Goal: Information Seeking & Learning: Learn about a topic

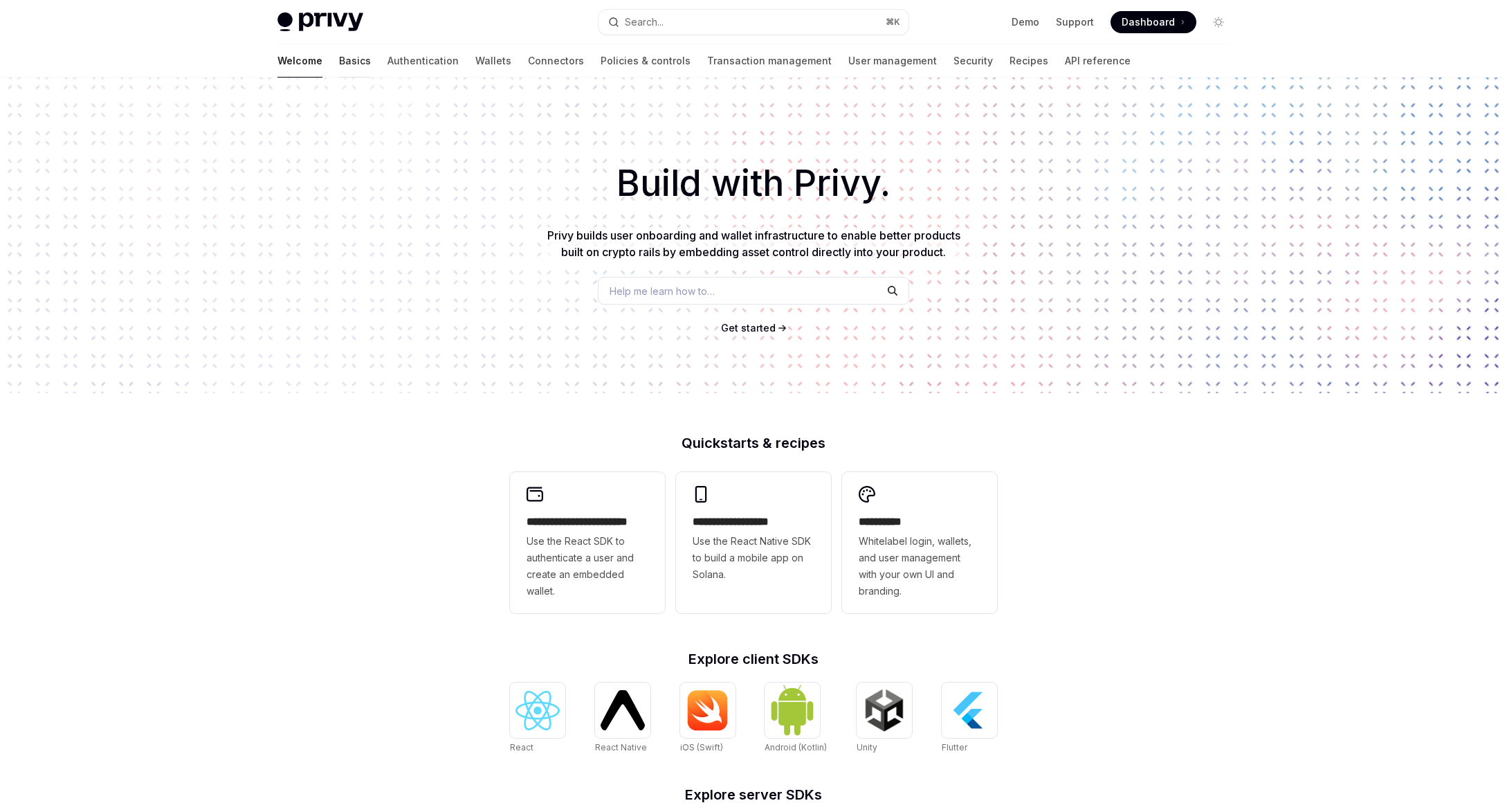
click at [339, 57] on link "Basics" at bounding box center [355, 61] width 32 height 34
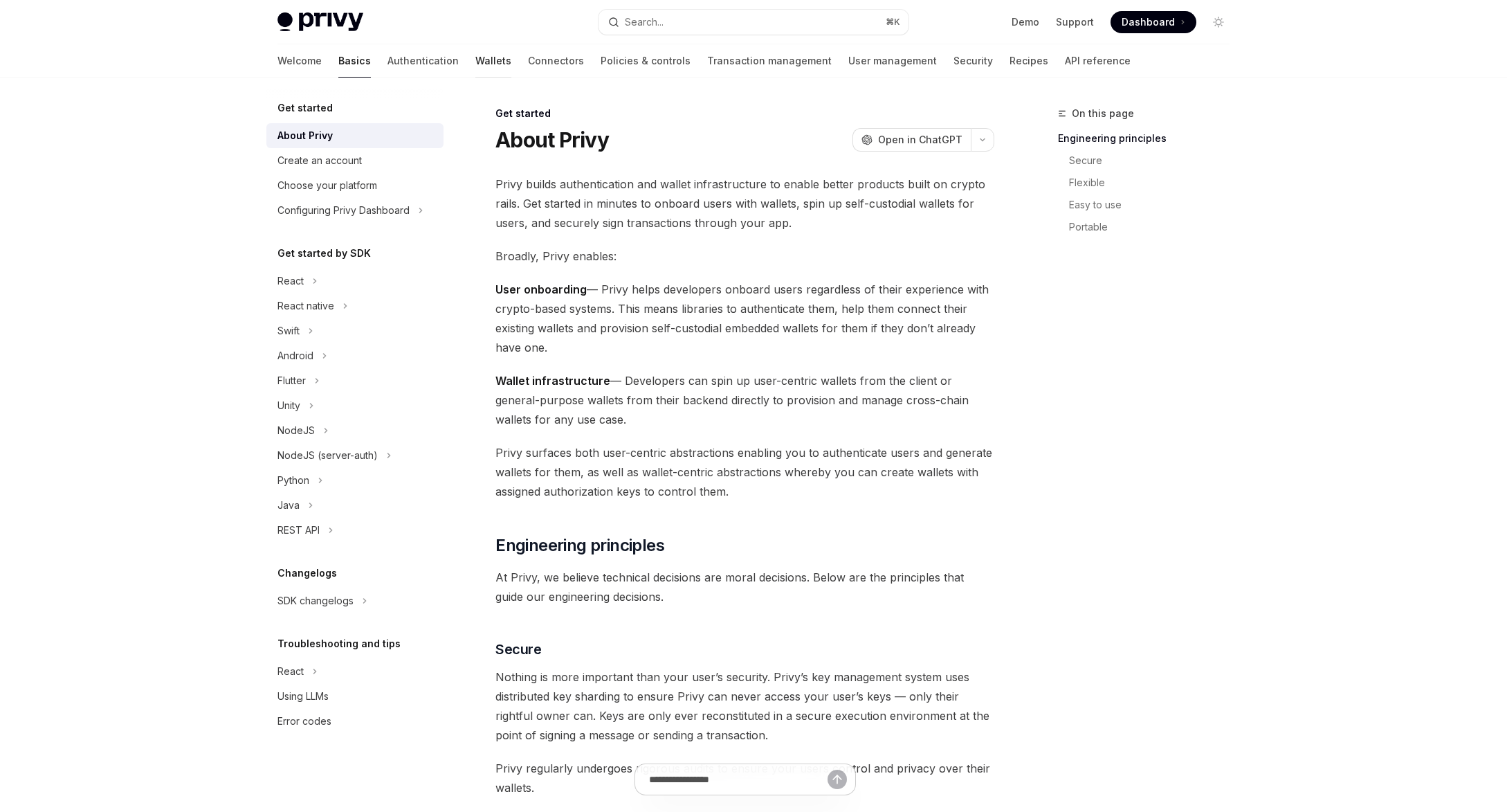
click at [476, 56] on link "Wallets" at bounding box center [494, 61] width 36 height 34
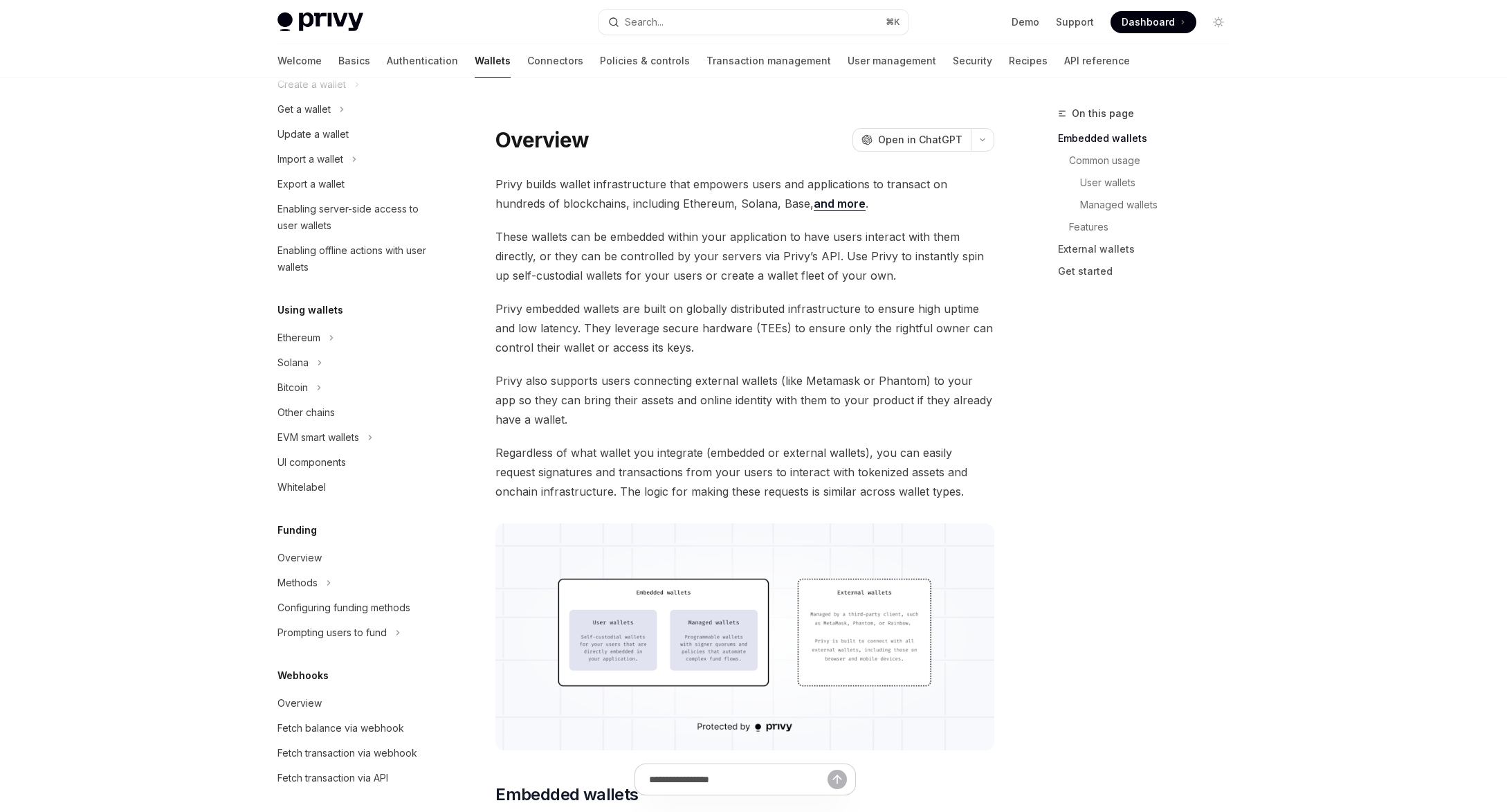
scroll to position [136, 0]
click at [351, 432] on div "EVM smart wallets" at bounding box center [318, 431] width 82 height 17
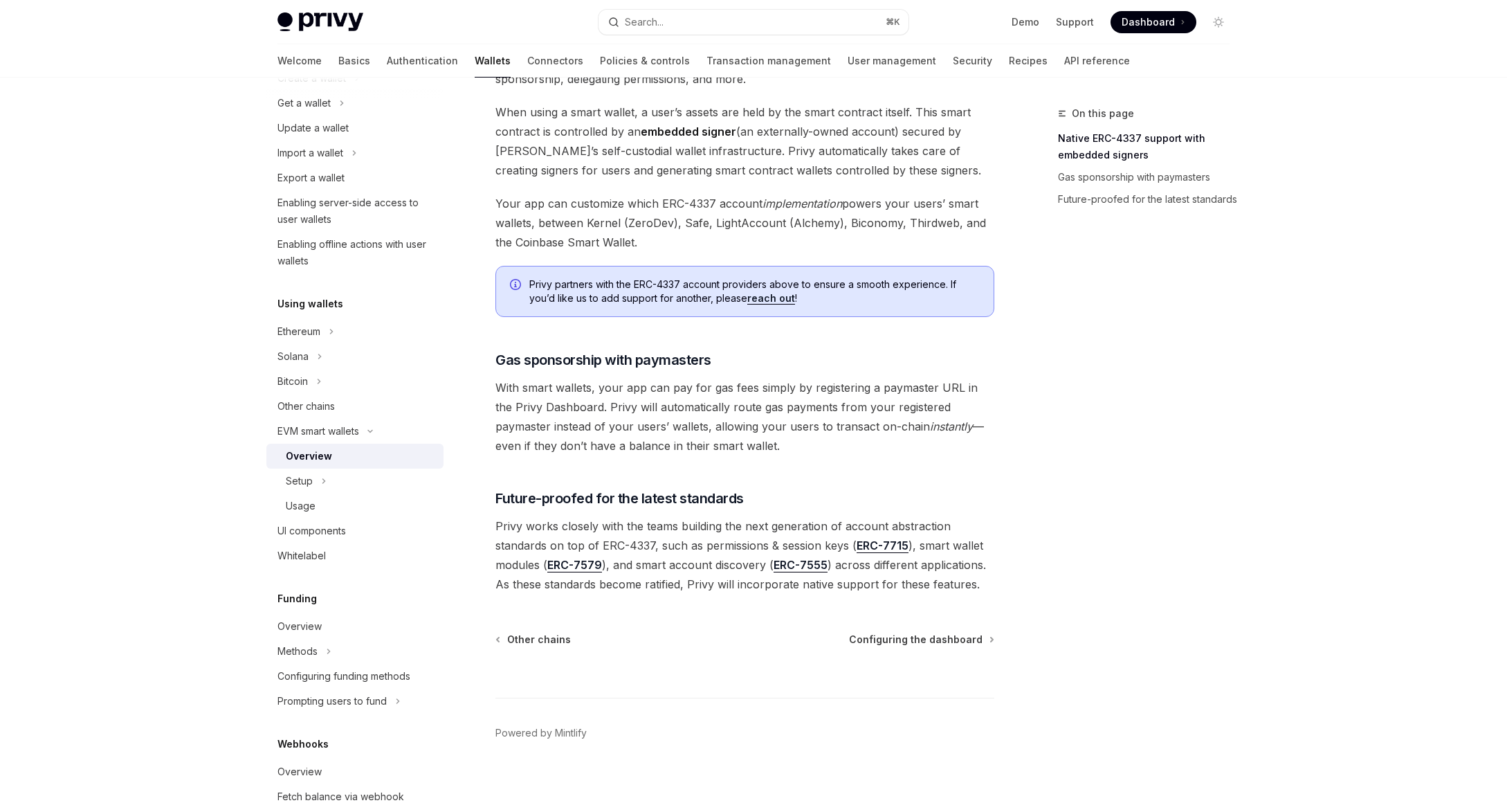
scroll to position [864, 0]
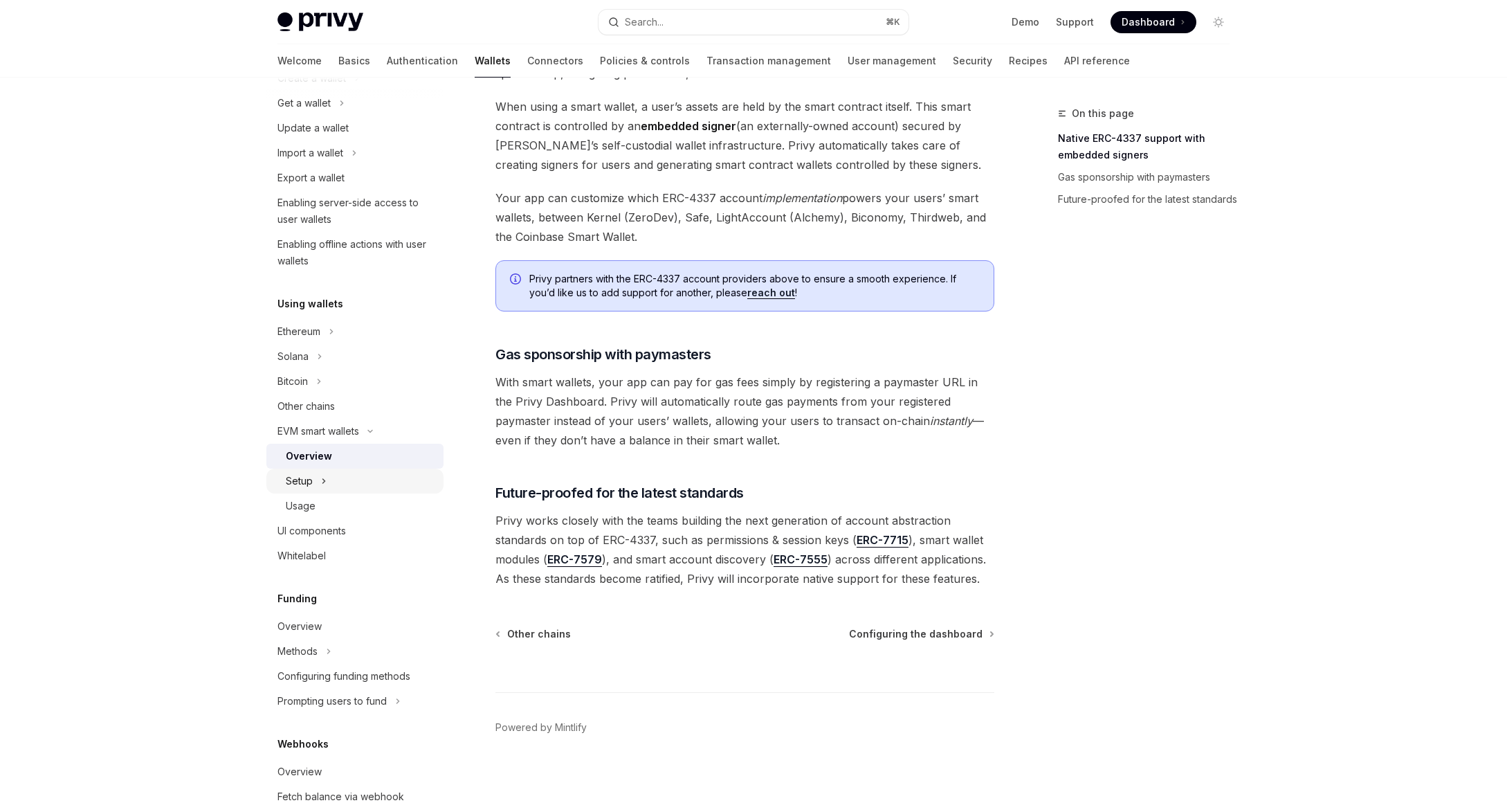
click at [322, 473] on icon at bounding box center [324, 480] width 5 height 17
type textarea "*"
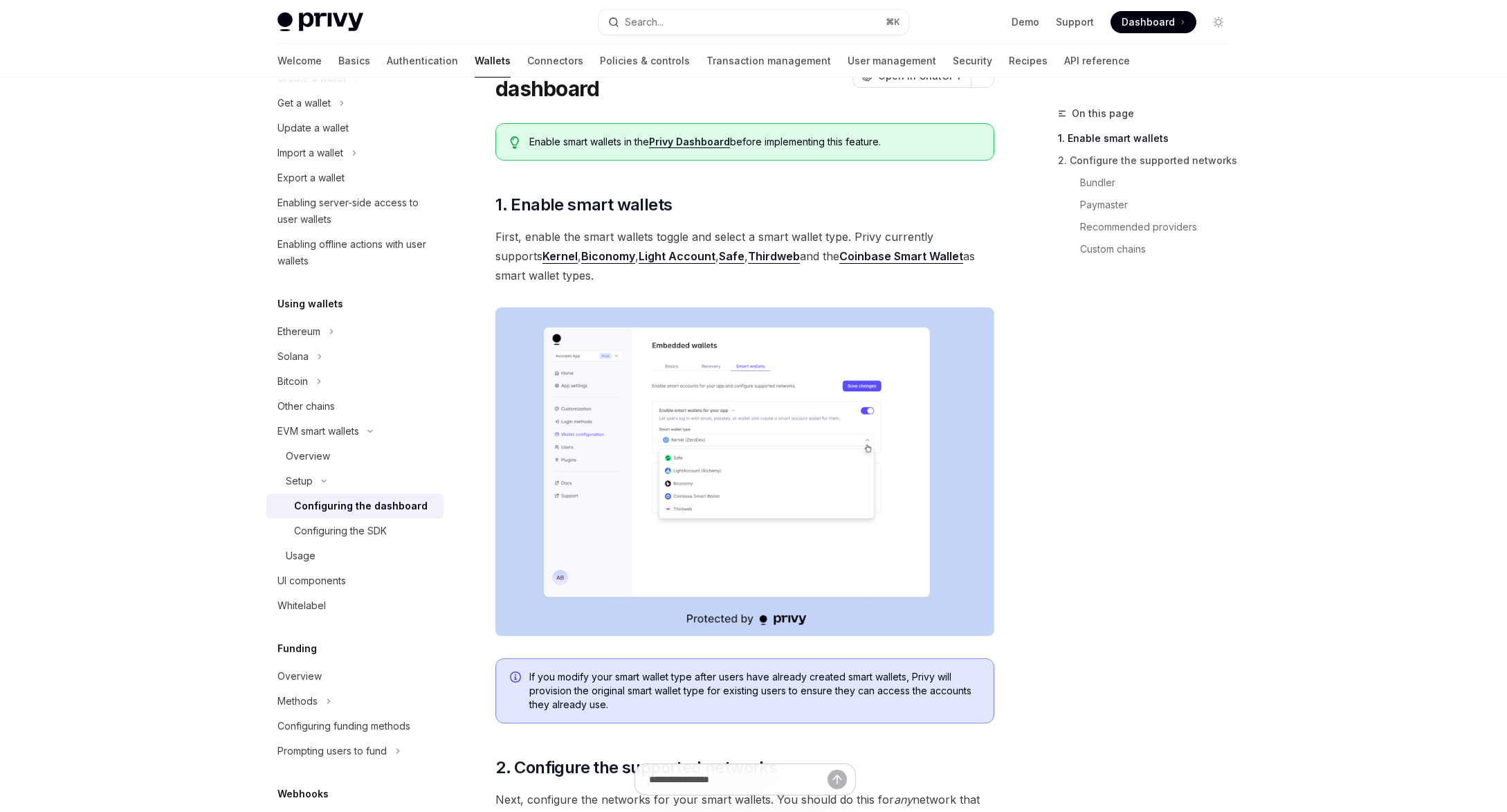
scroll to position [57, 0]
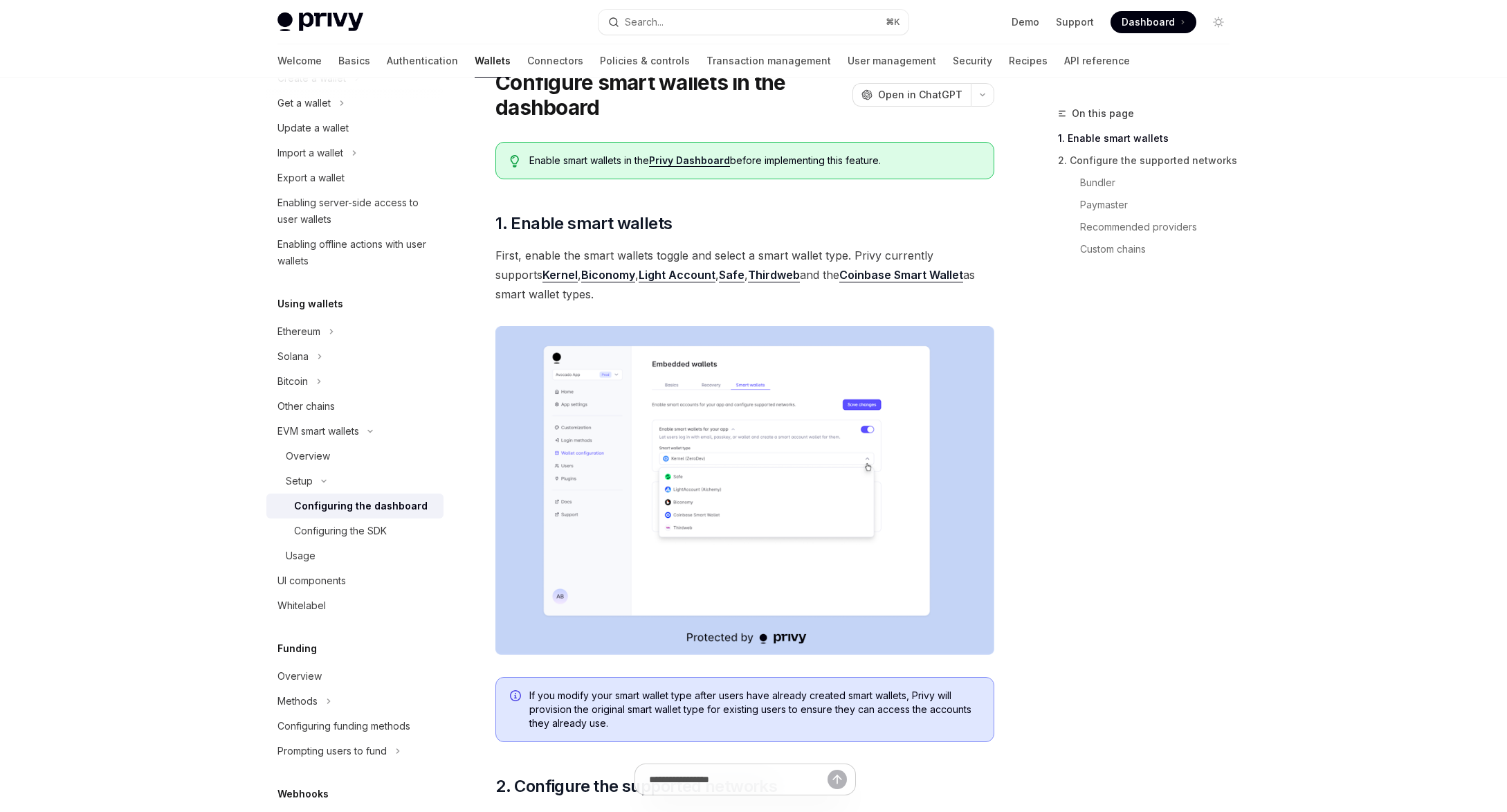
click at [543, 279] on link "Kernel" at bounding box center [561, 274] width 35 height 14
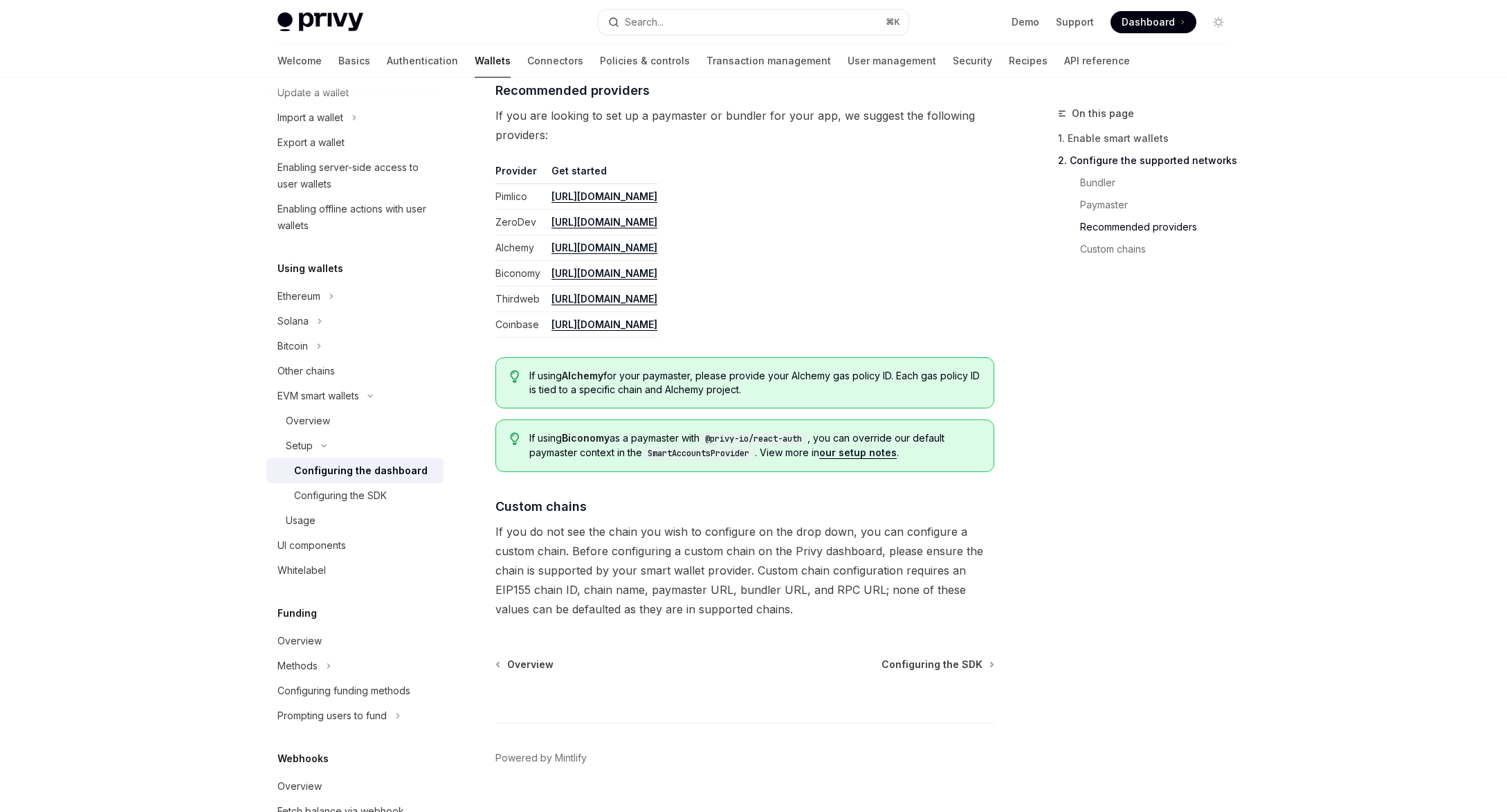
scroll to position [0, 0]
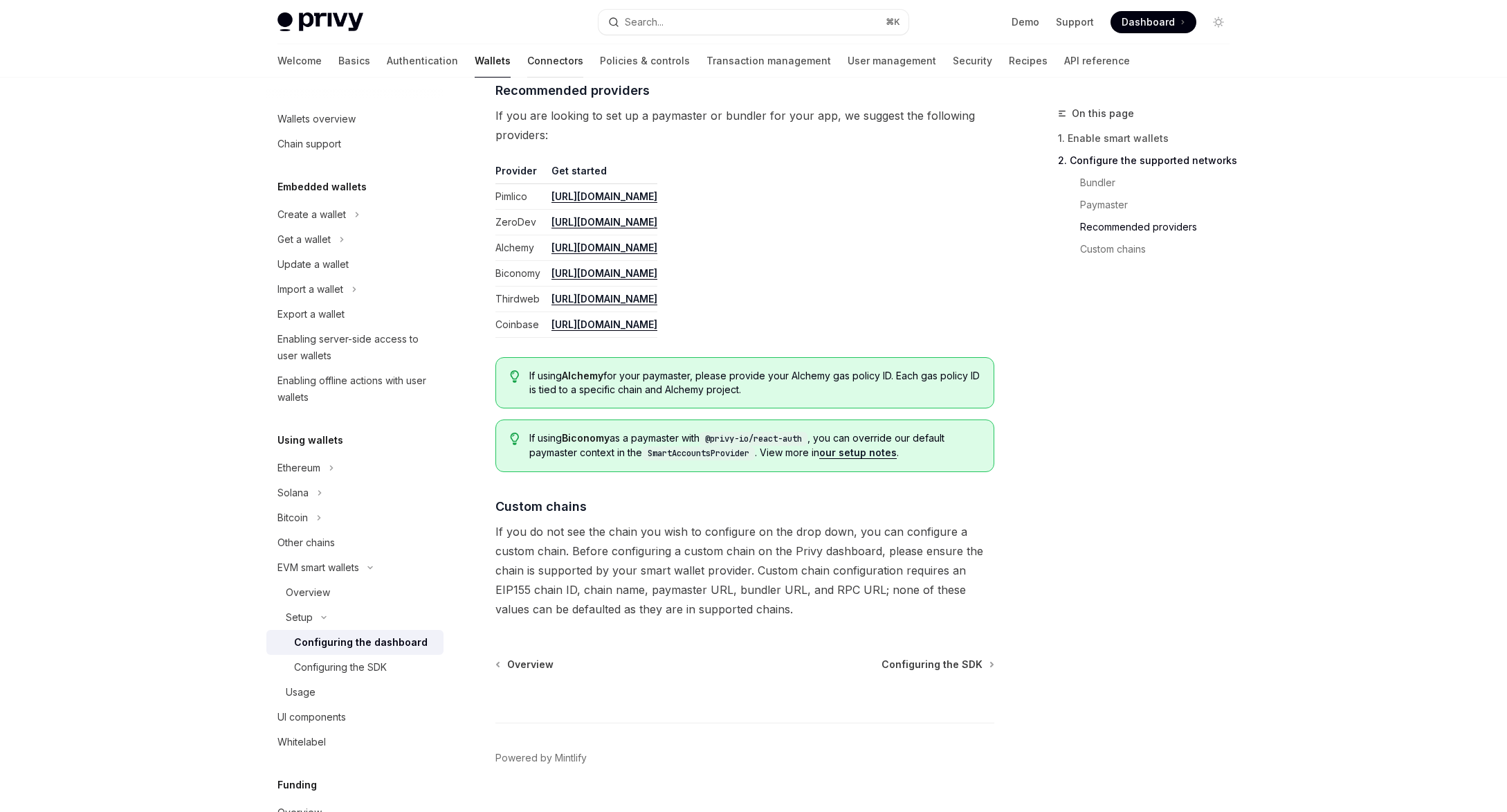
click at [527, 59] on link "Connectors" at bounding box center [554, 61] width 56 height 34
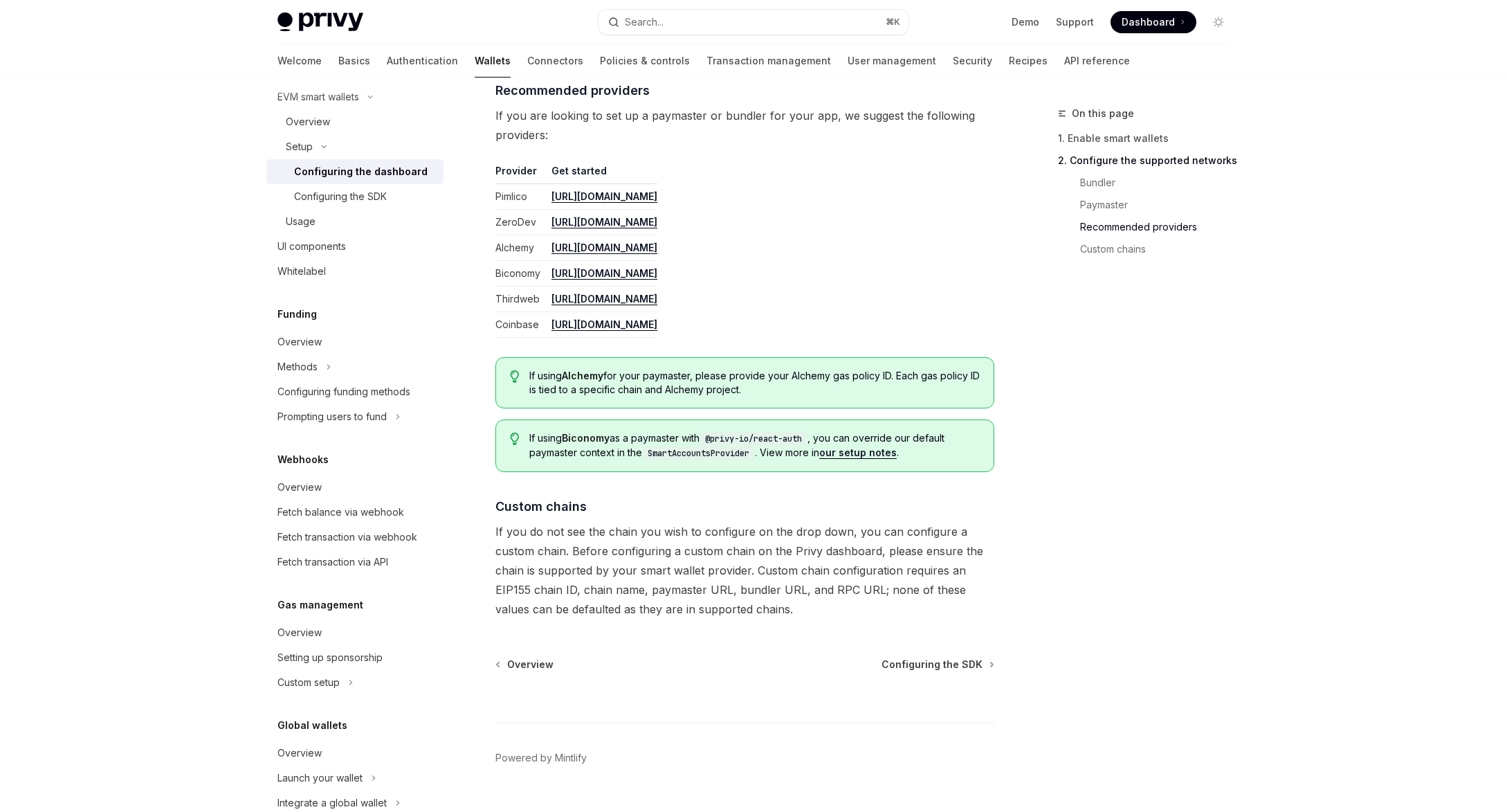
scroll to position [501, 0]
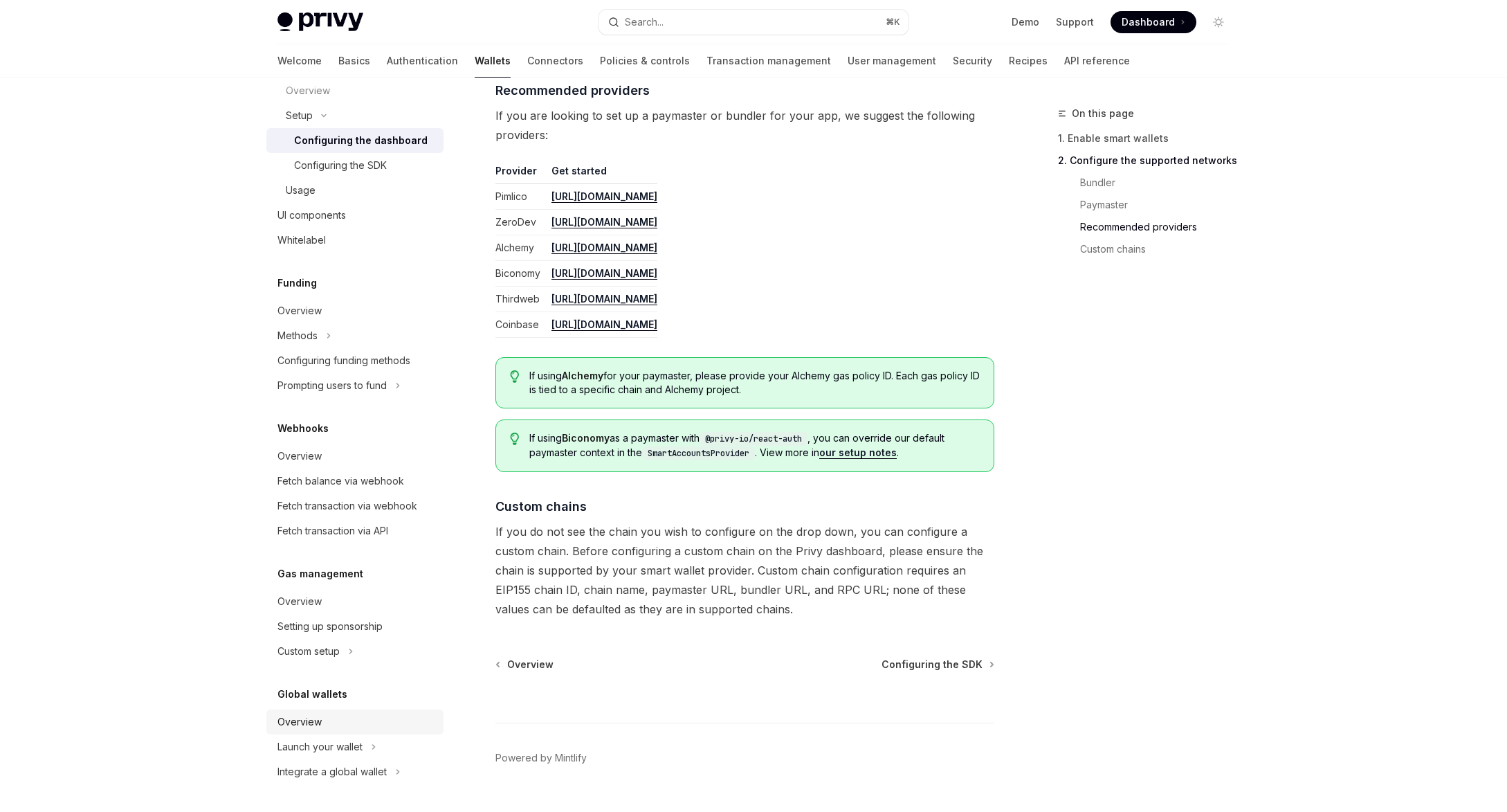
click at [313, 719] on div "Overview" at bounding box center [299, 721] width 44 height 17
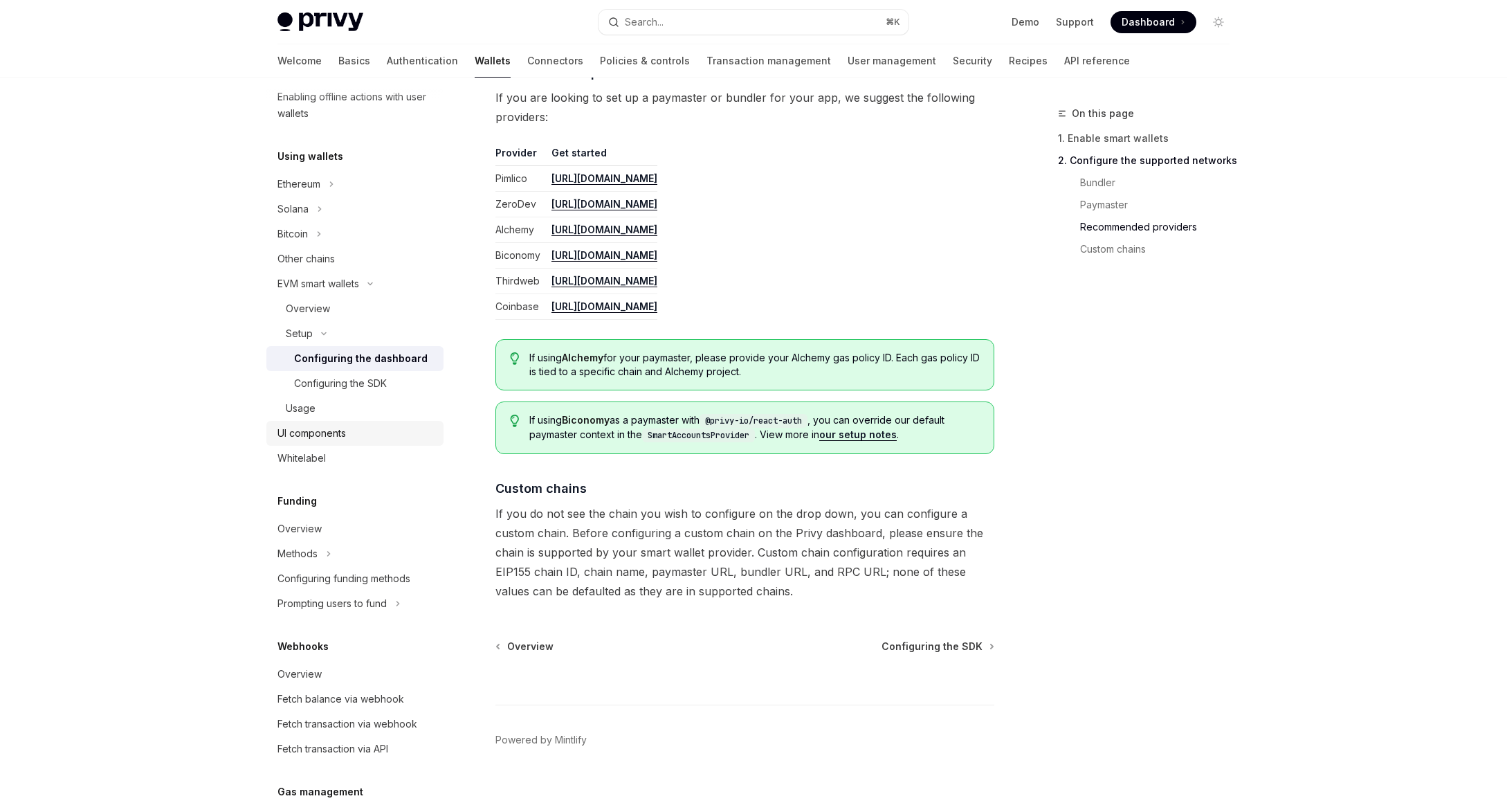
scroll to position [289, 0]
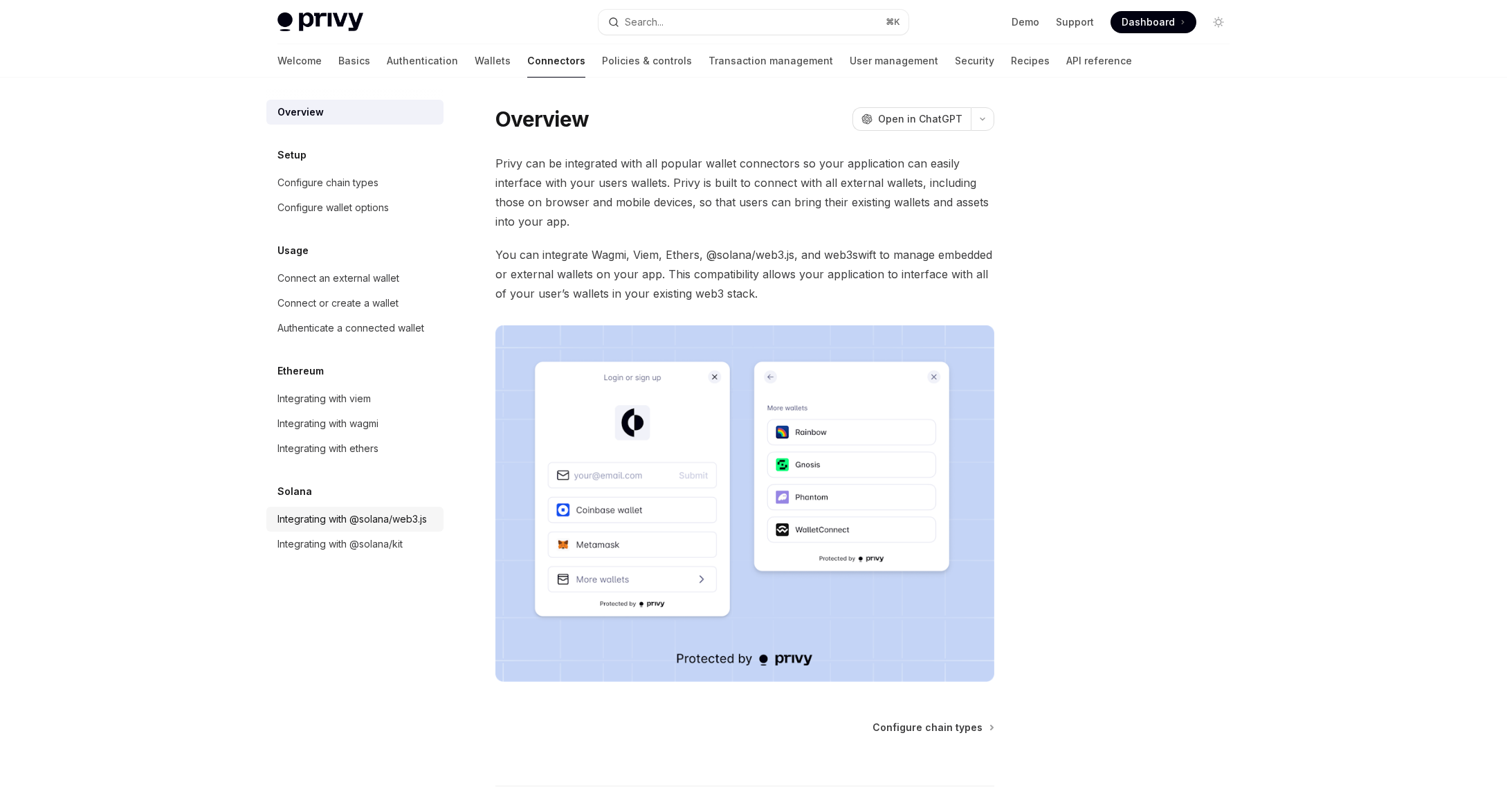
click at [315, 511] on div "Integrating with @solana/web3.js" at bounding box center [351, 519] width 149 height 17
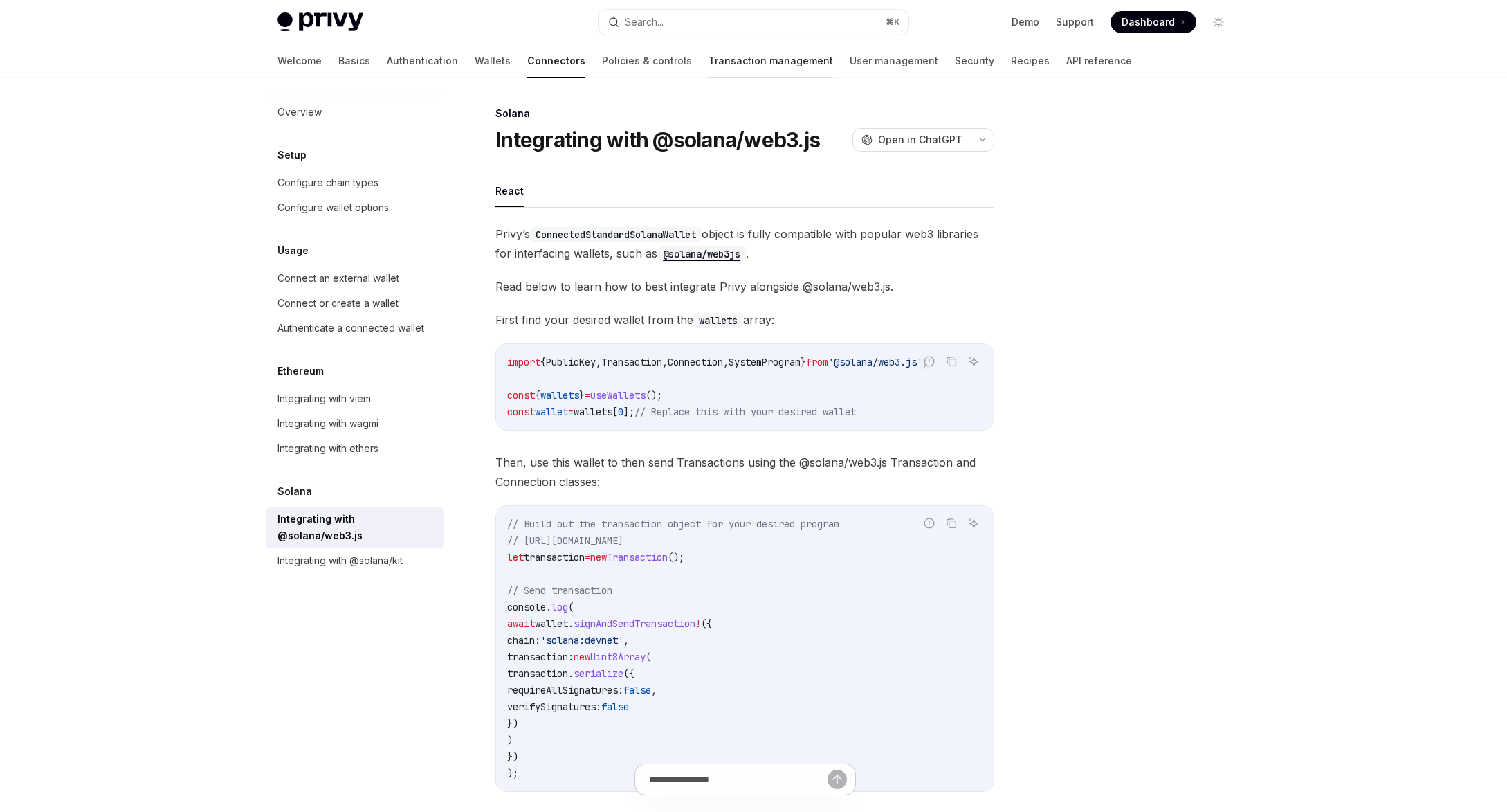
click at [718, 64] on link "Transaction management" at bounding box center [771, 61] width 124 height 34
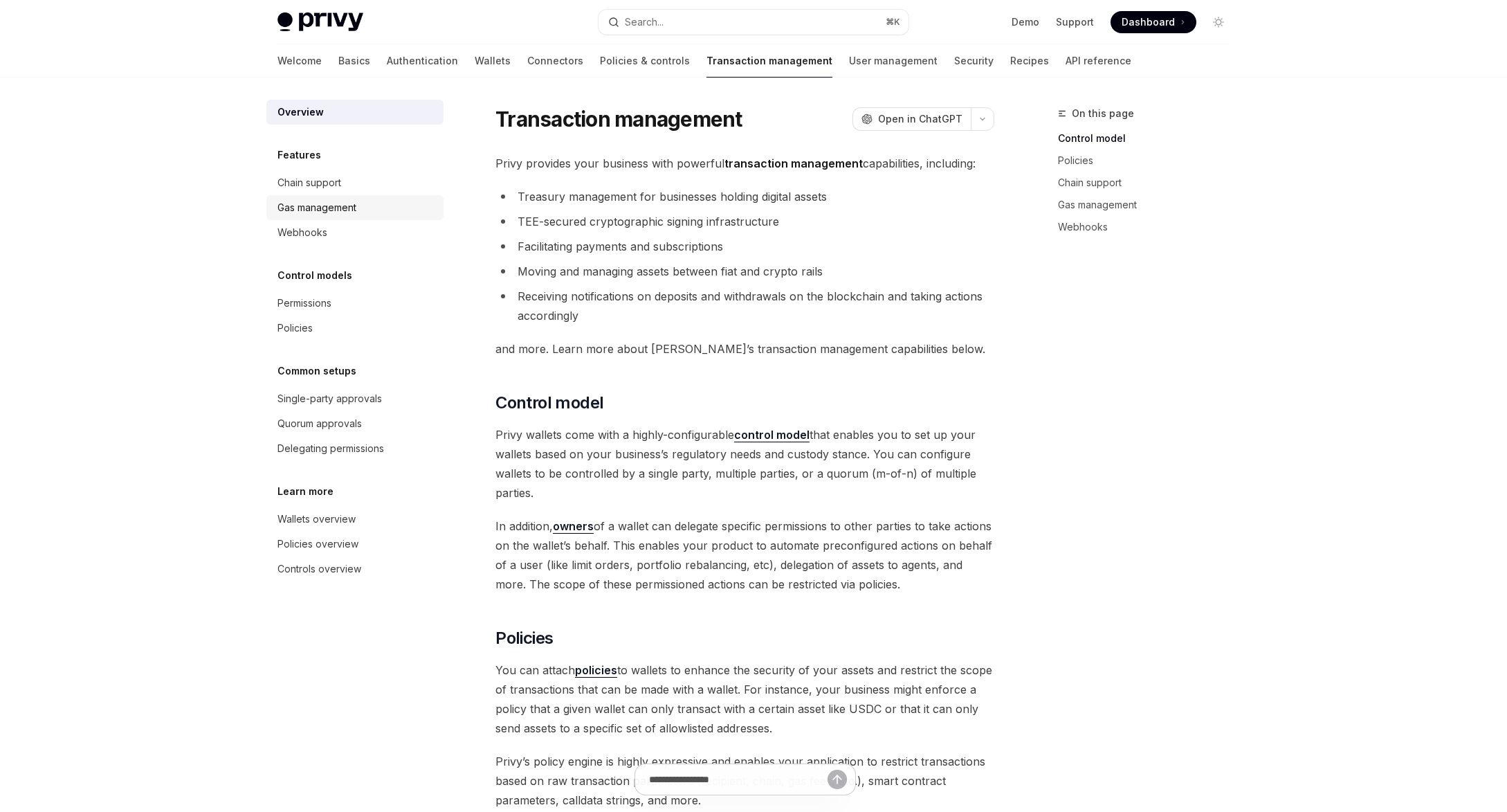
click at [358, 201] on div "Gas management" at bounding box center [356, 207] width 158 height 17
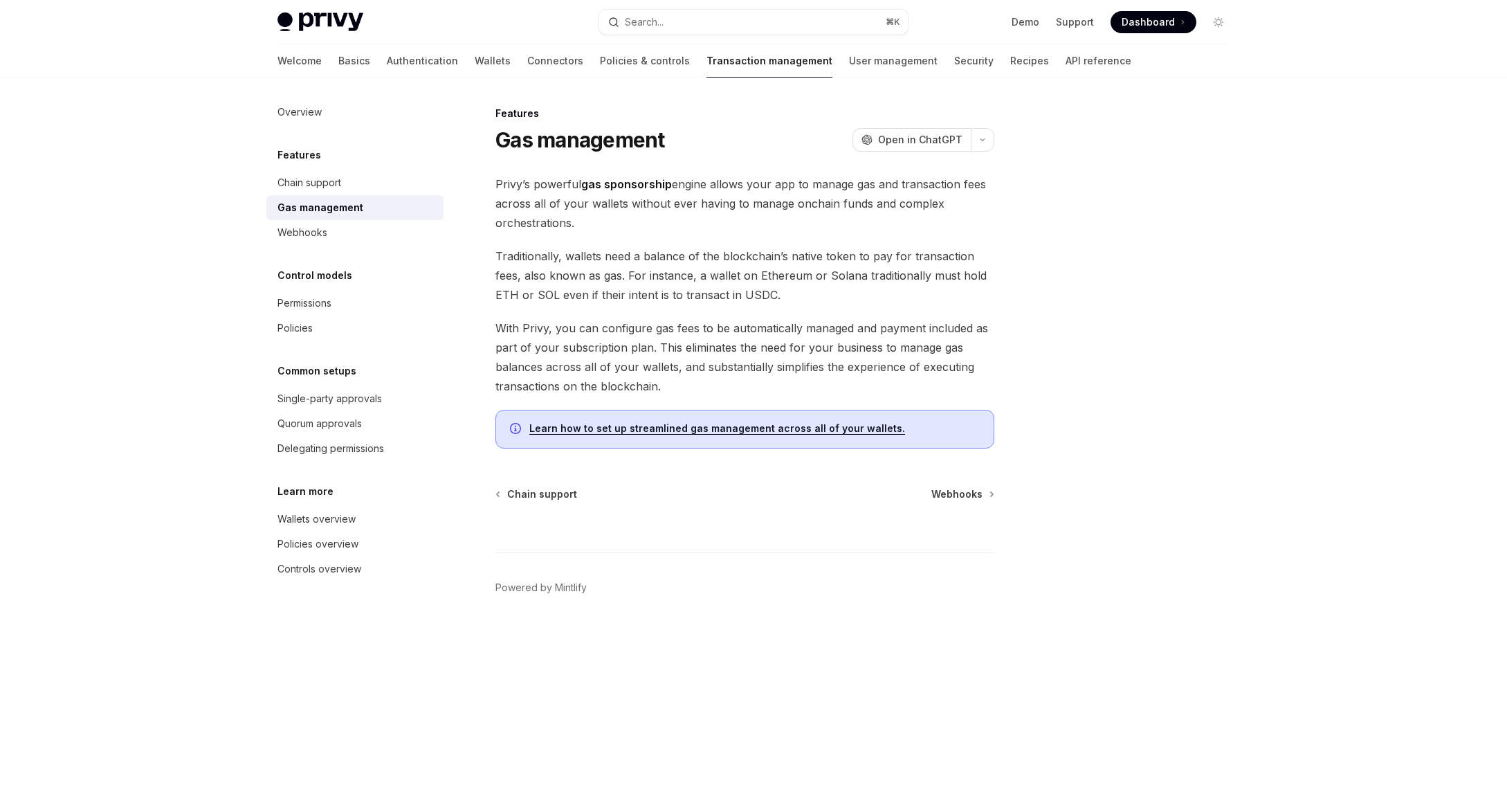
click at [800, 427] on link "Learn how to set up streamlined gas management across all of your wallets." at bounding box center [718, 428] width 376 height 12
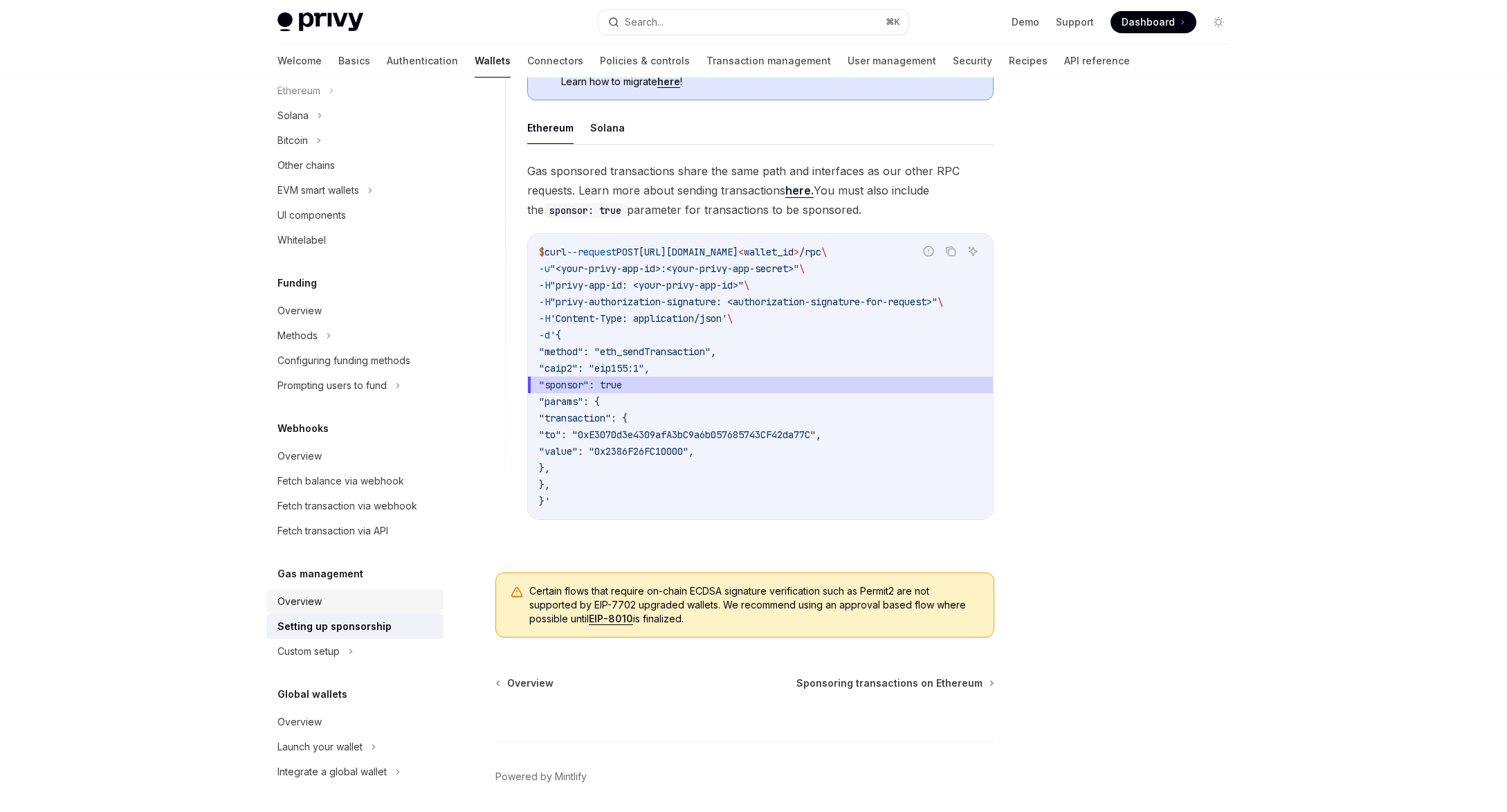
scroll to position [905, 0]
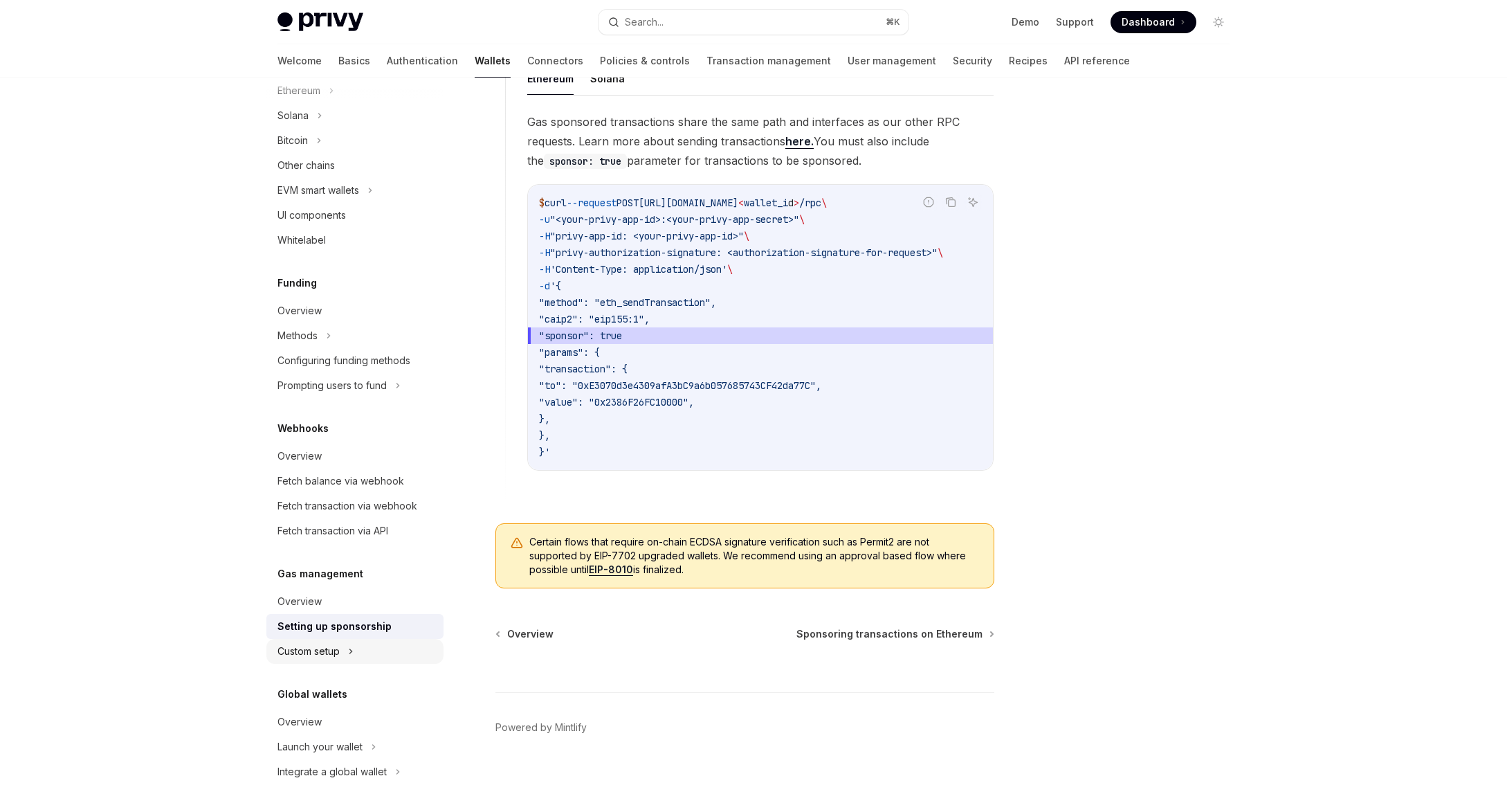
click at [348, 655] on div "Custom setup" at bounding box center [355, 651] width 177 height 25
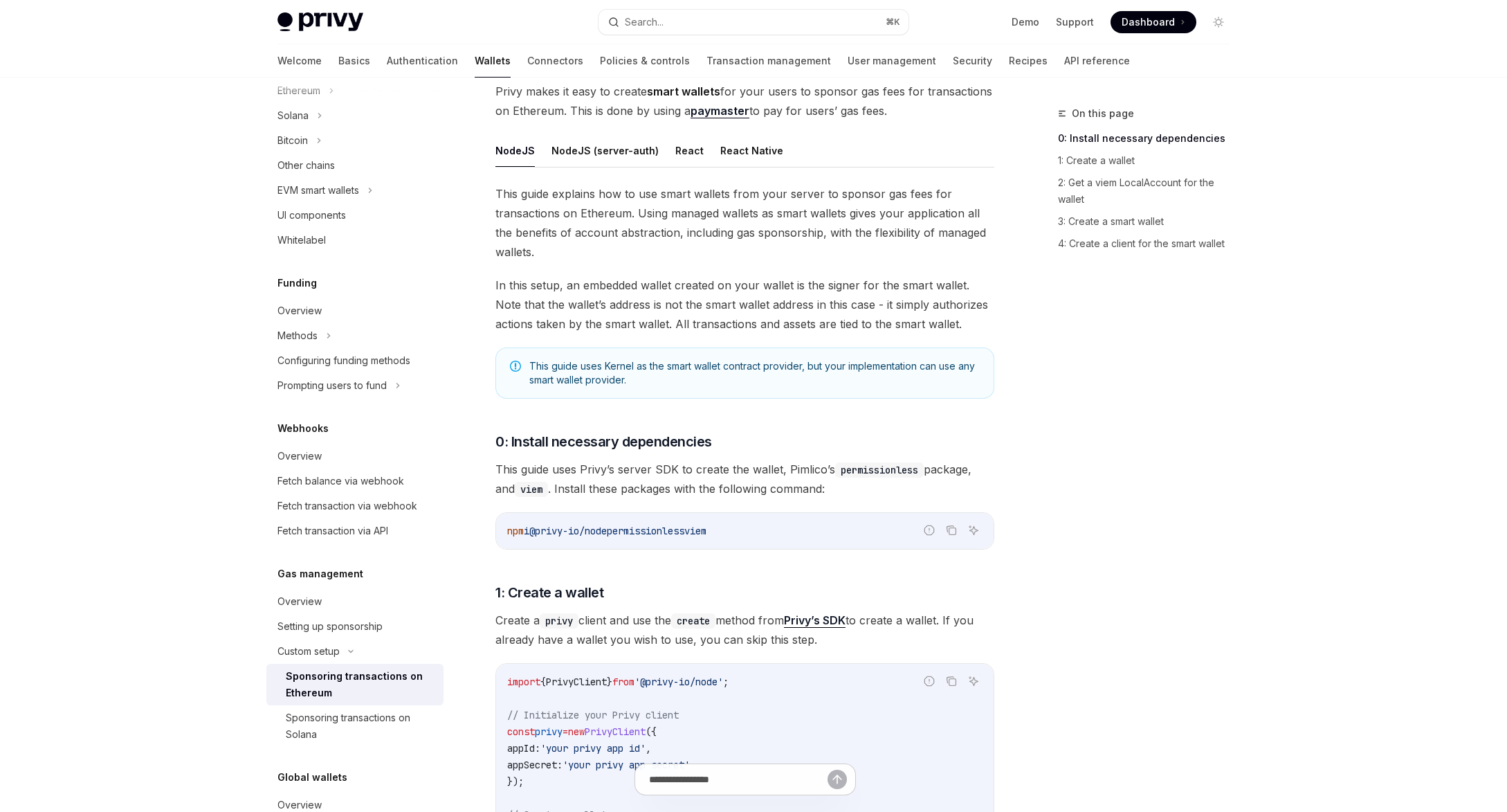
scroll to position [118, 0]
click at [361, 715] on div "Sponsoring transactions on Solana" at bounding box center [360, 726] width 149 height 34
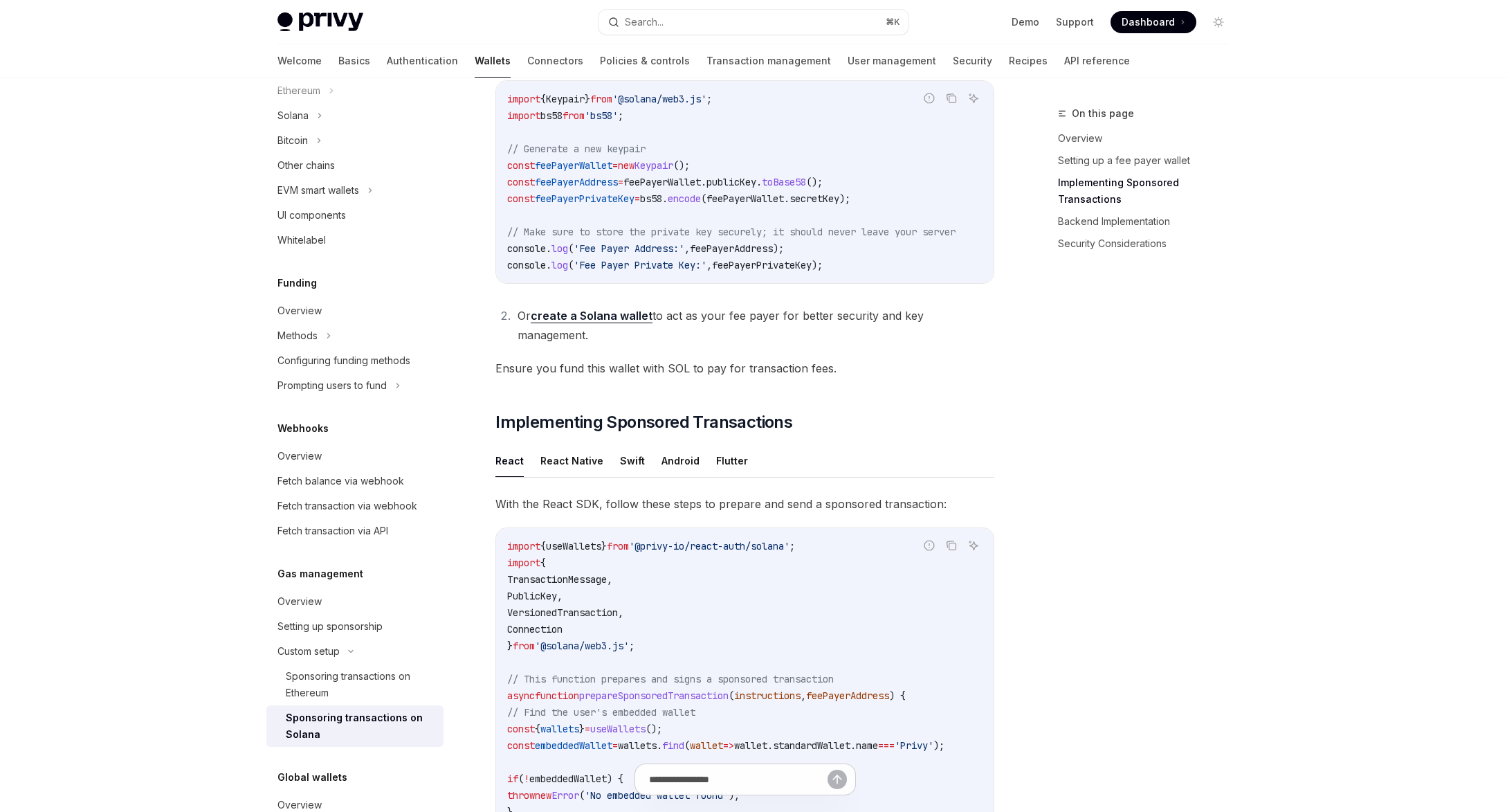
scroll to position [361, 0]
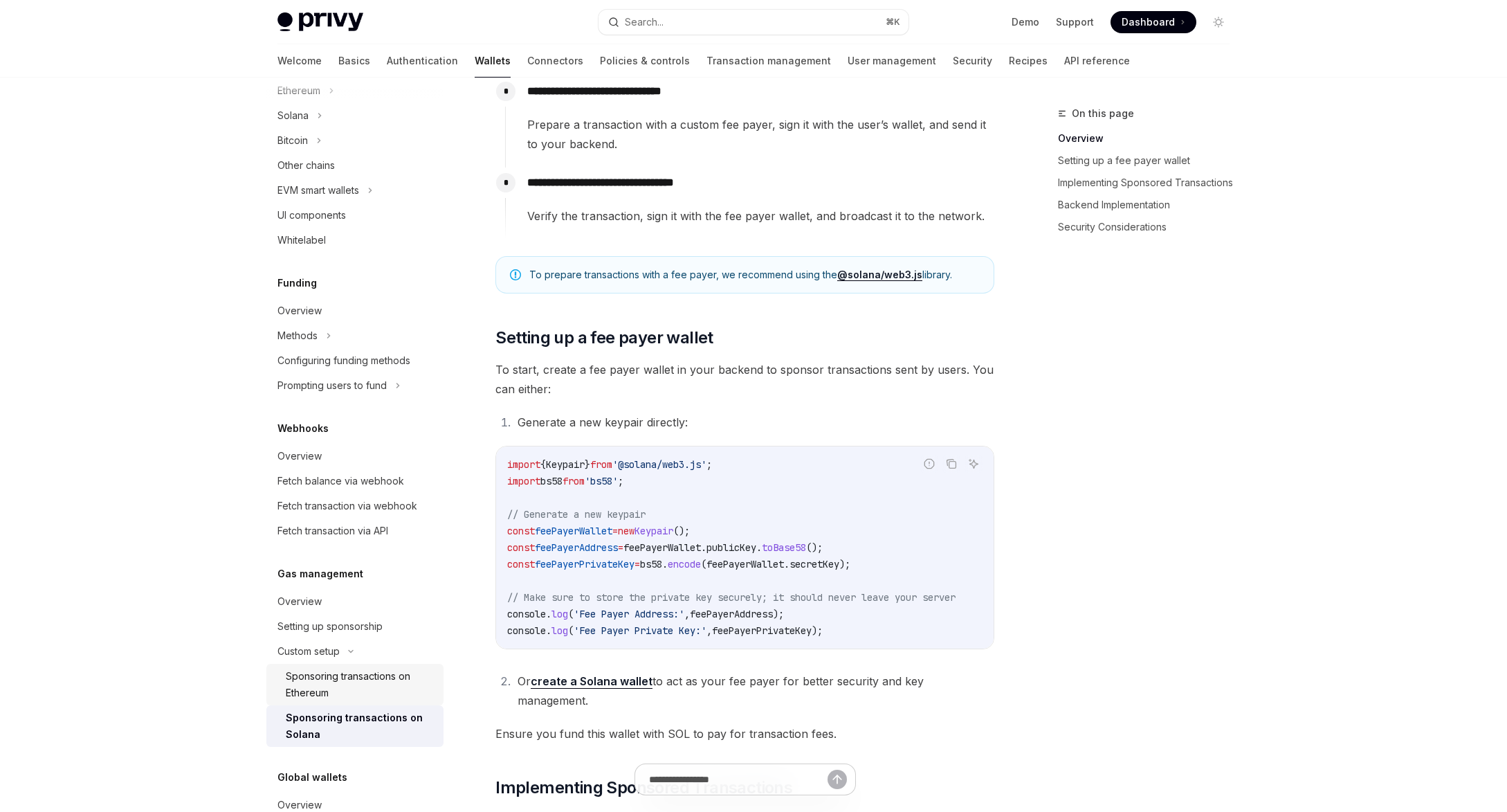
click at [385, 680] on div "Sponsoring transactions on Ethereum" at bounding box center [360, 685] width 149 height 34
type textarea "*"
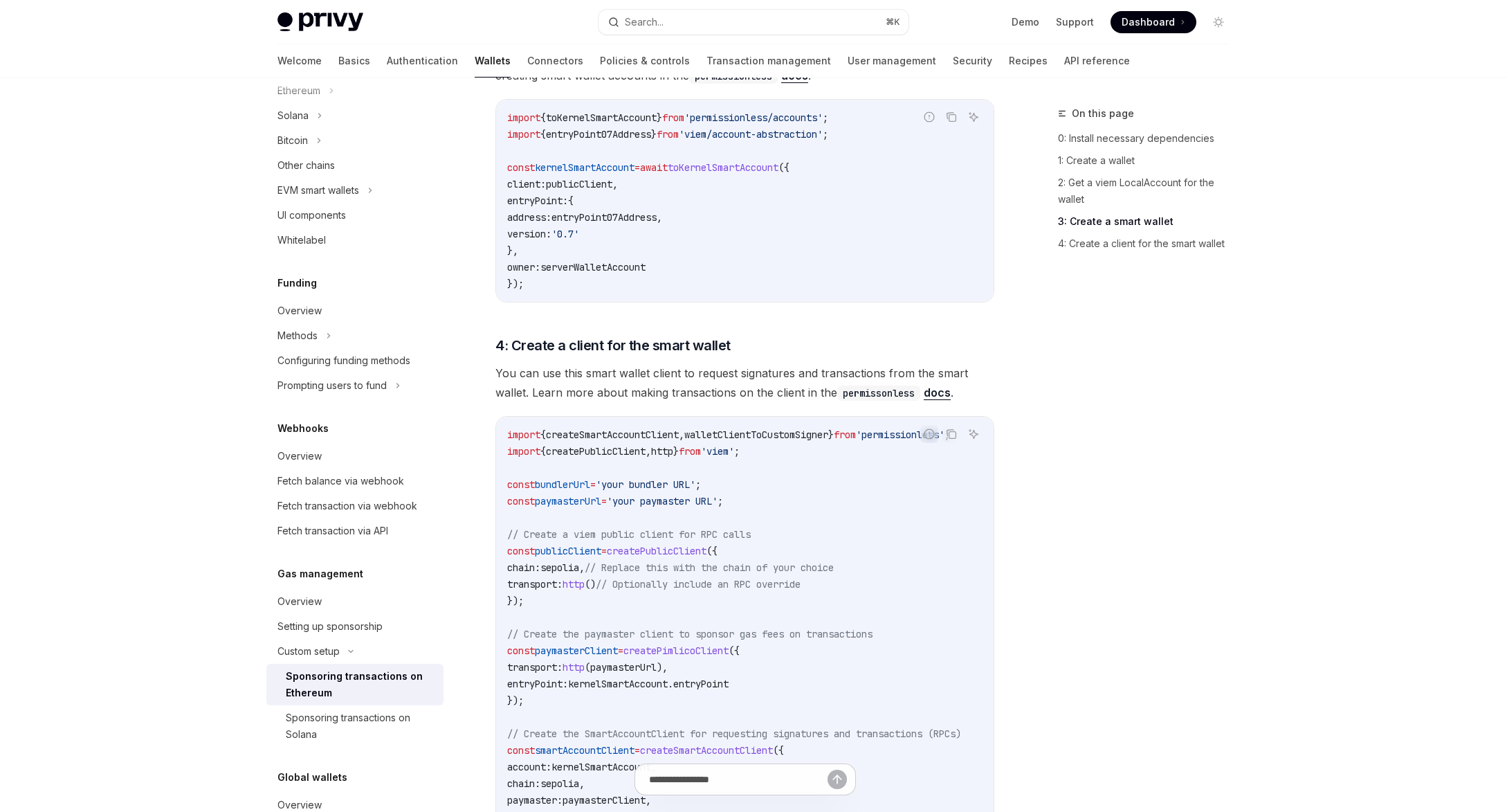
scroll to position [1552, 0]
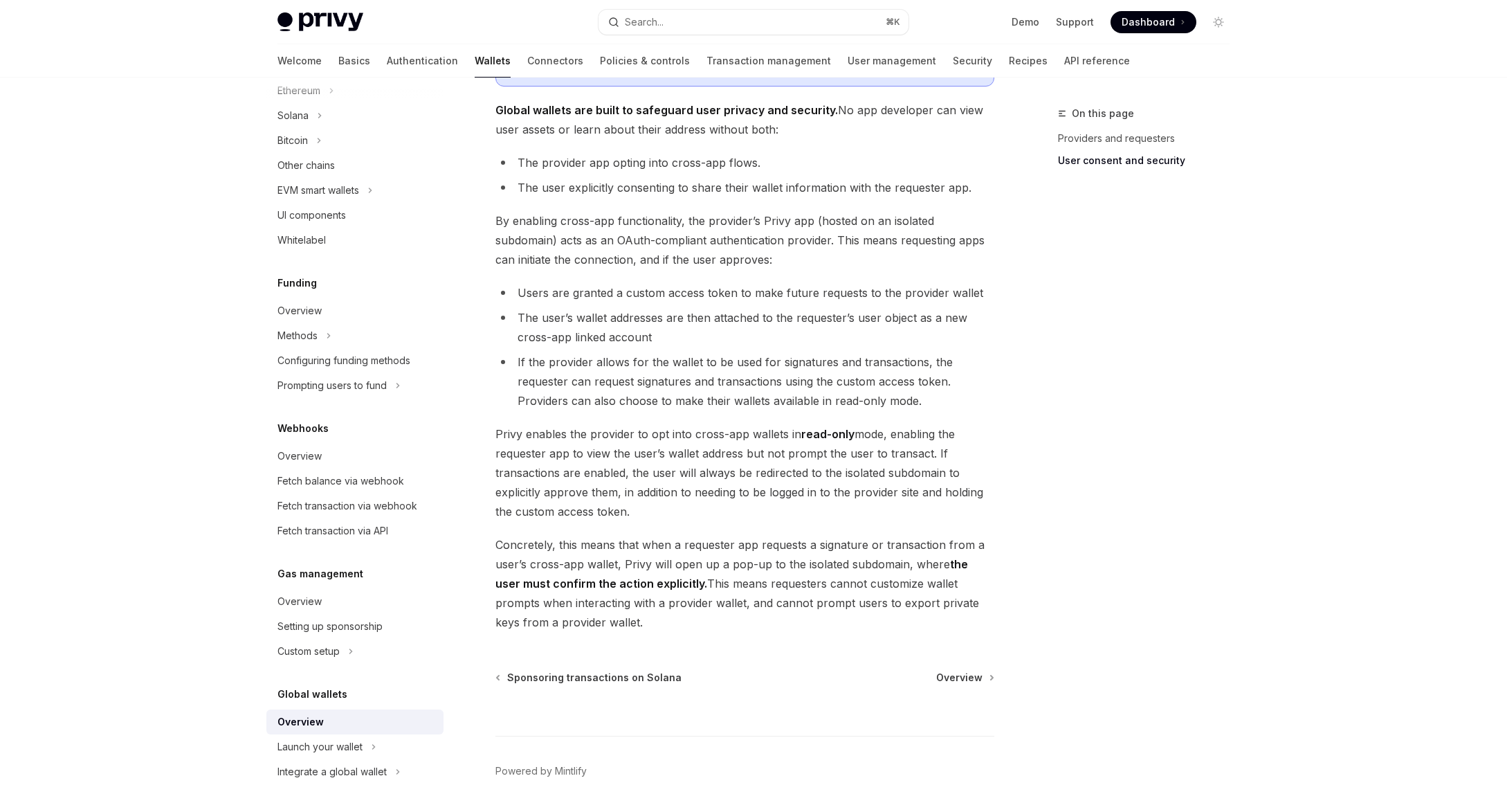
scroll to position [961, 0]
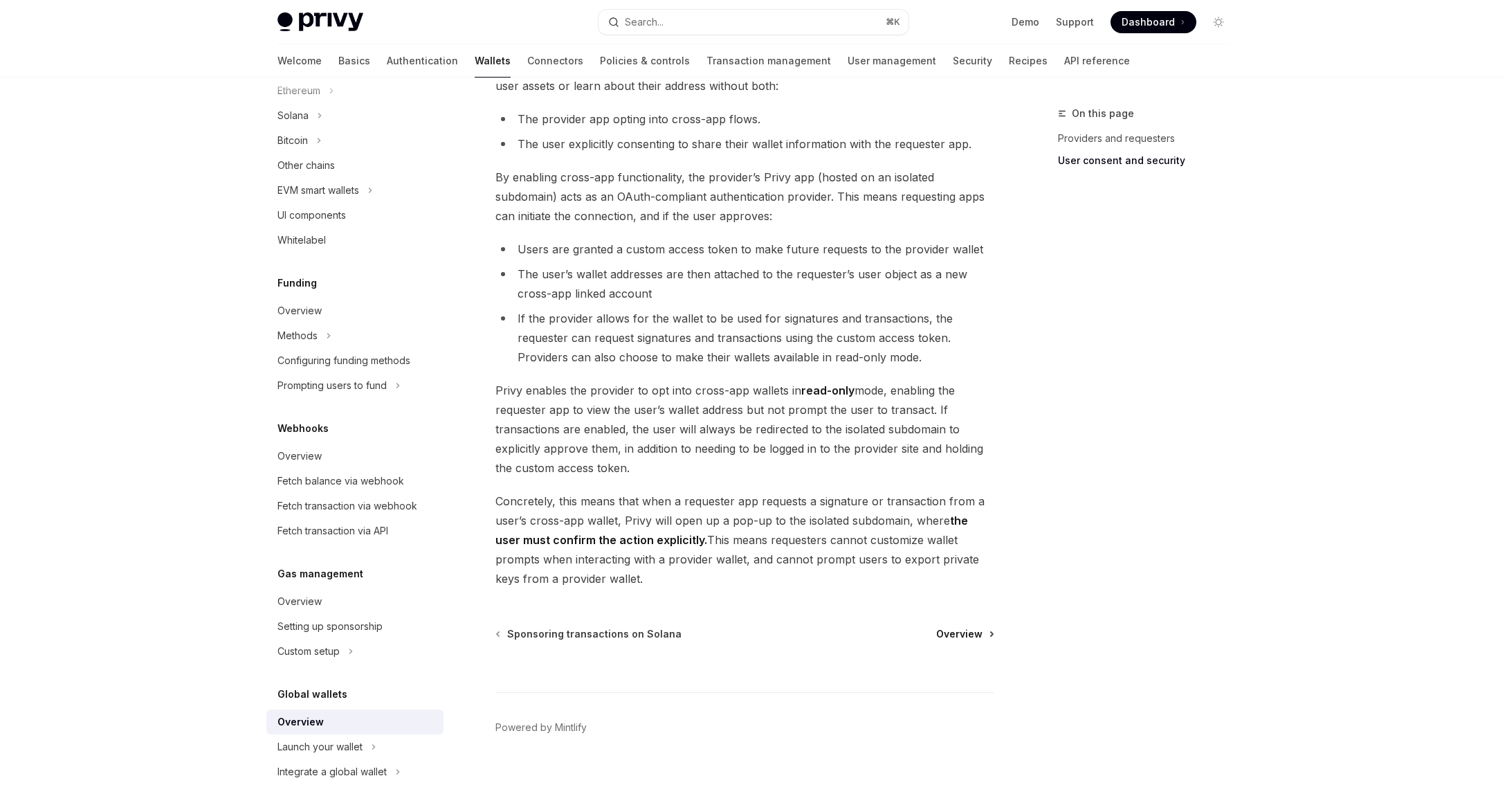
click at [969, 628] on span "Overview" at bounding box center [960, 634] width 47 height 14
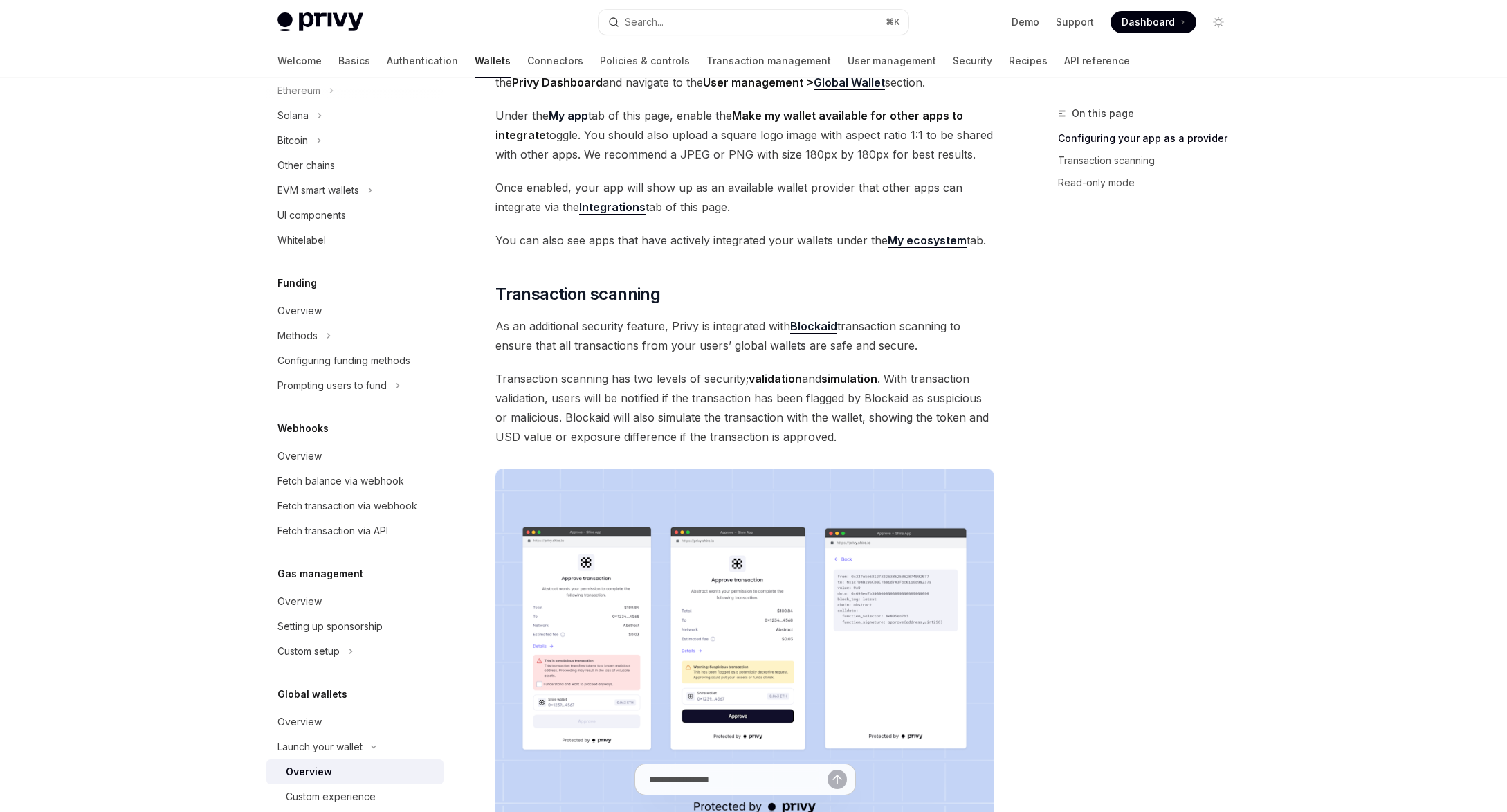
scroll to position [371, 0]
click at [618, 199] on strong "Integrations" at bounding box center [612, 207] width 66 height 14
click at [1012, 307] on div "On this page Configuring your app as a provider Transaction scanning Read-only …" at bounding box center [754, 568] width 975 height 1723
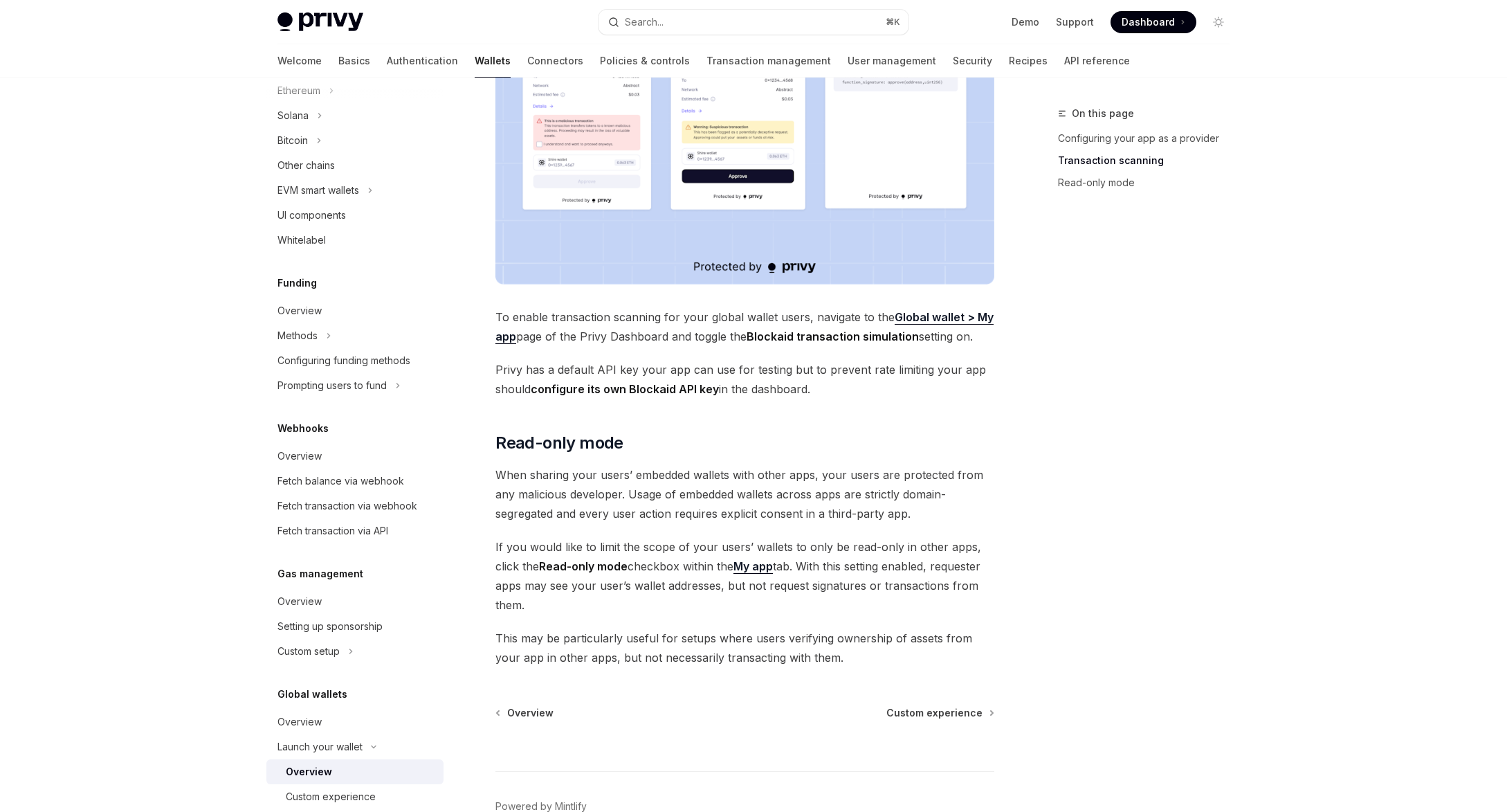
scroll to position [975, 0]
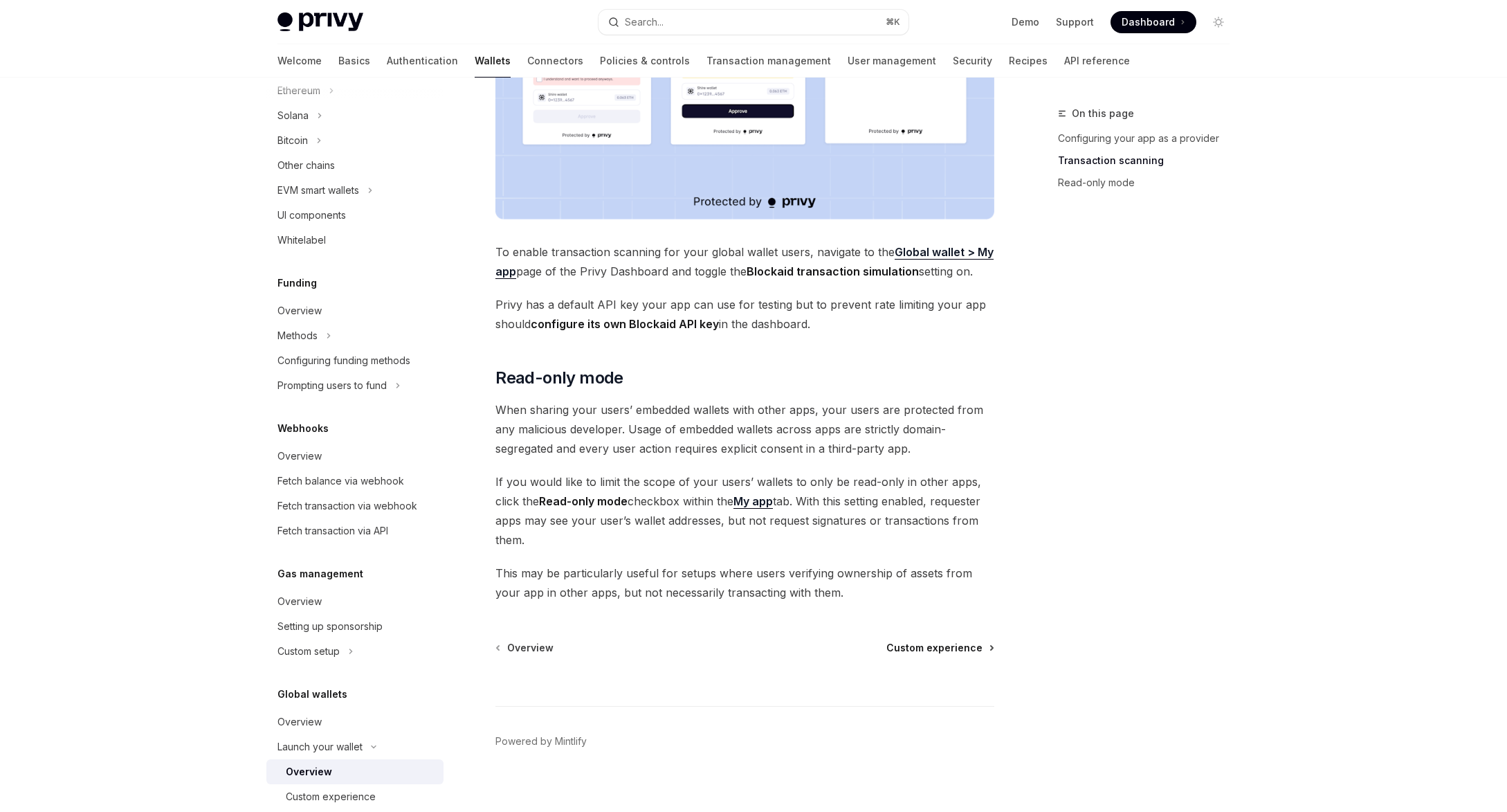
click at [933, 641] on span "Custom experience" at bounding box center [934, 648] width 96 height 14
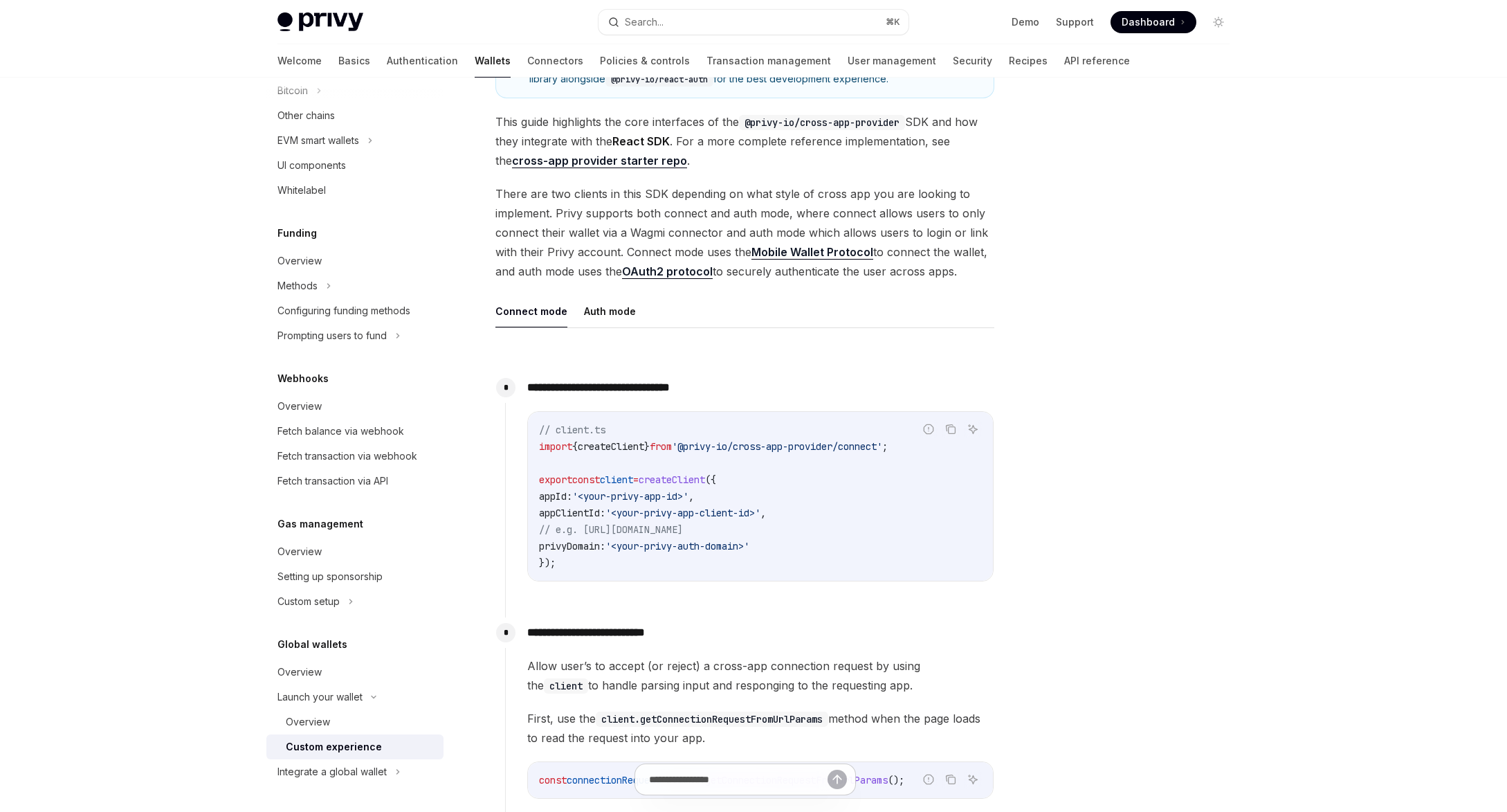
scroll to position [286, 0]
click at [659, 162] on strong "cross-app provider starter repo" at bounding box center [599, 160] width 175 height 14
click at [1172, 447] on div at bounding box center [1135, 458] width 210 height 706
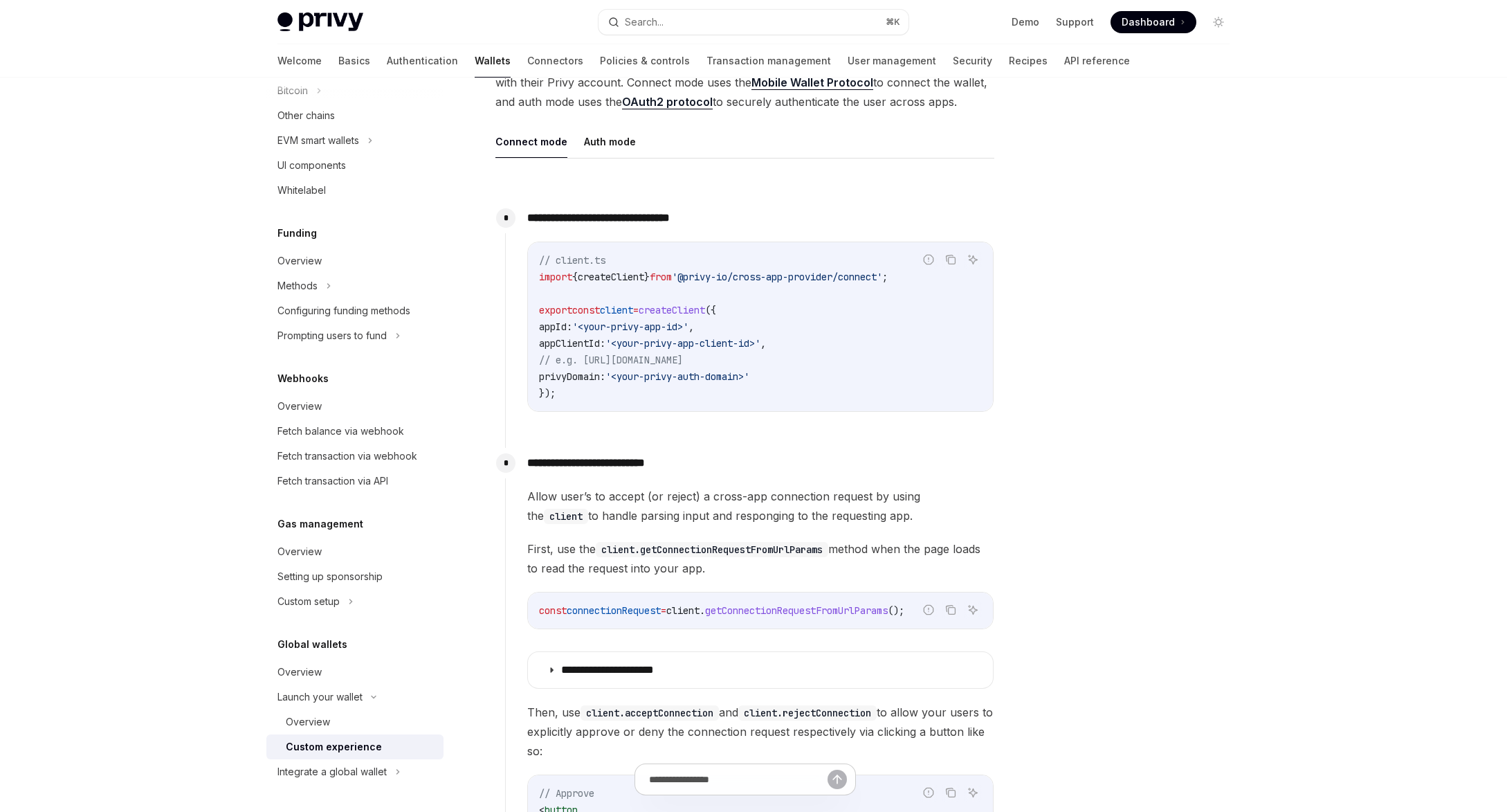
scroll to position [452, 0]
click at [591, 153] on button "Auth mode" at bounding box center [610, 144] width 52 height 33
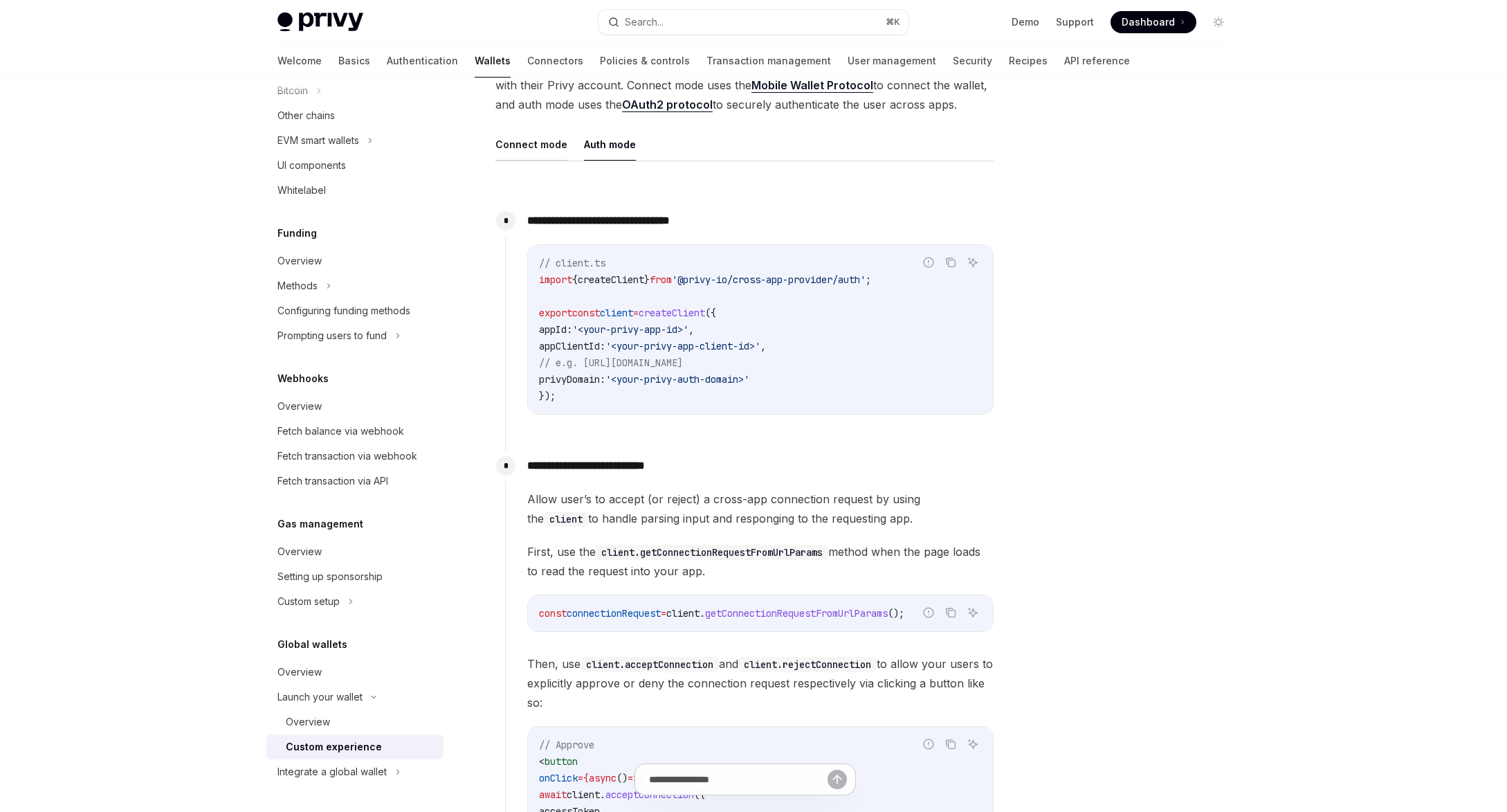
click at [556, 148] on button "Connect mode" at bounding box center [531, 144] width 72 height 33
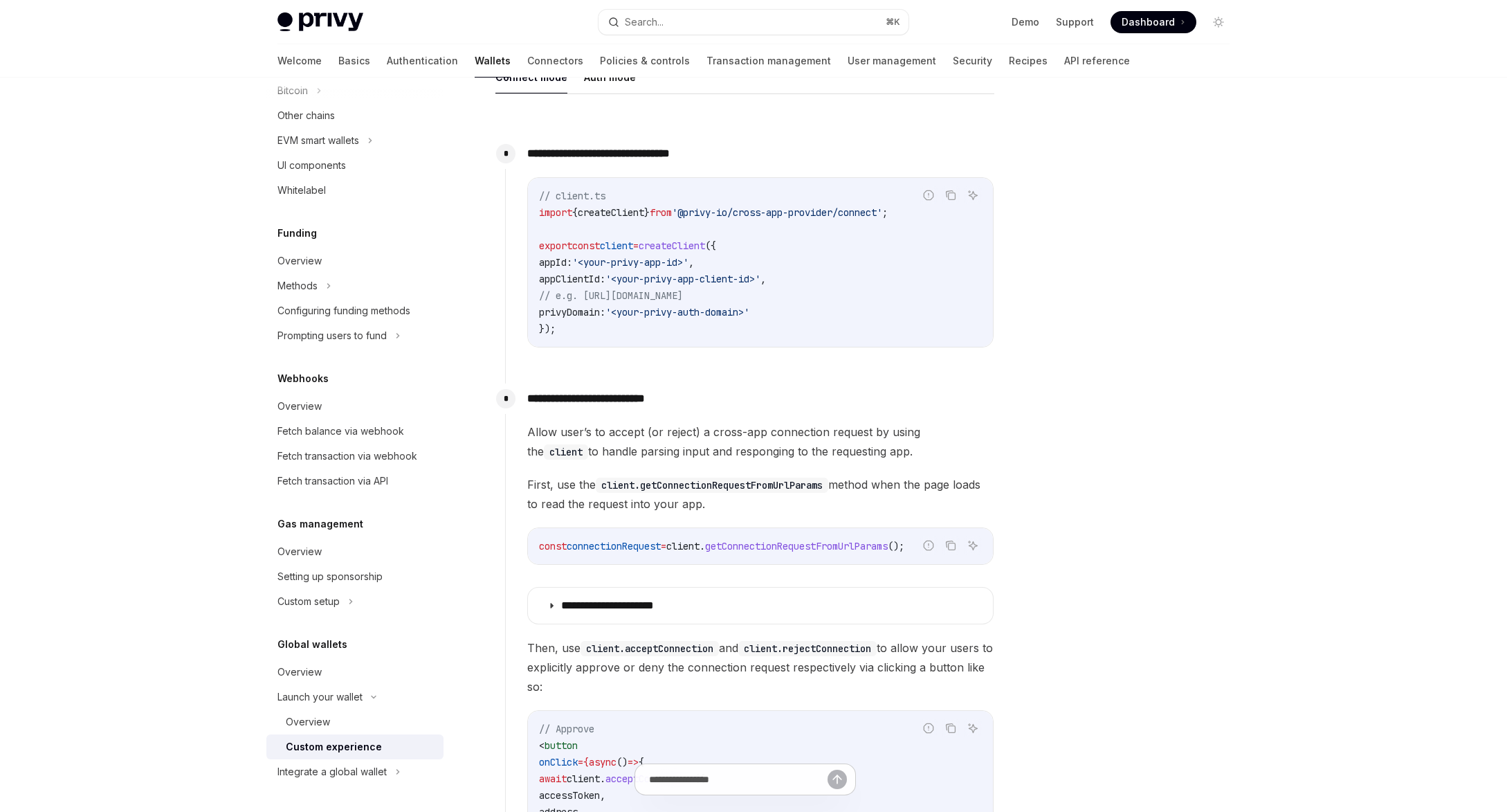
scroll to position [482, 0]
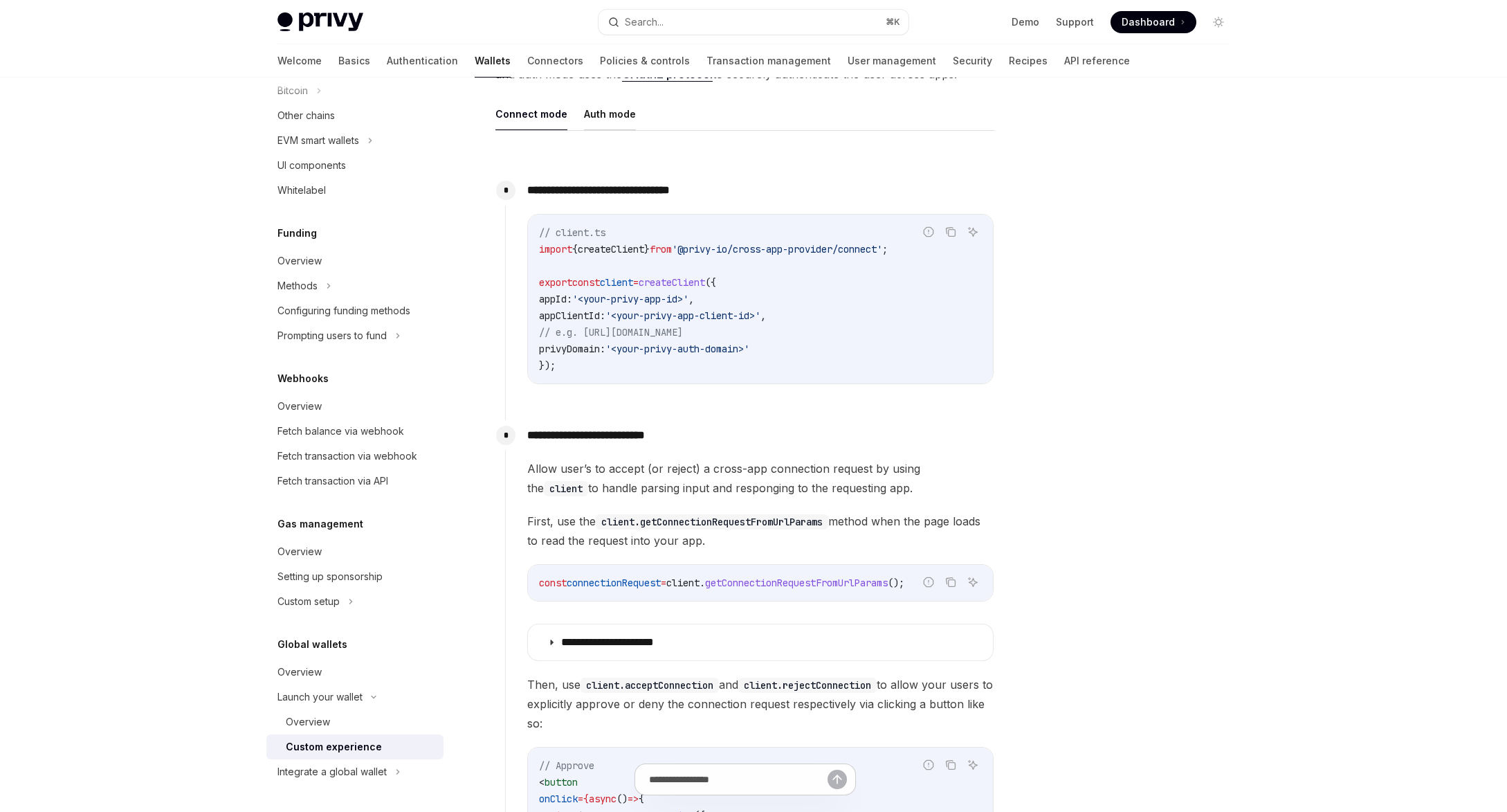
click at [601, 115] on button "Auth mode" at bounding box center [610, 114] width 52 height 33
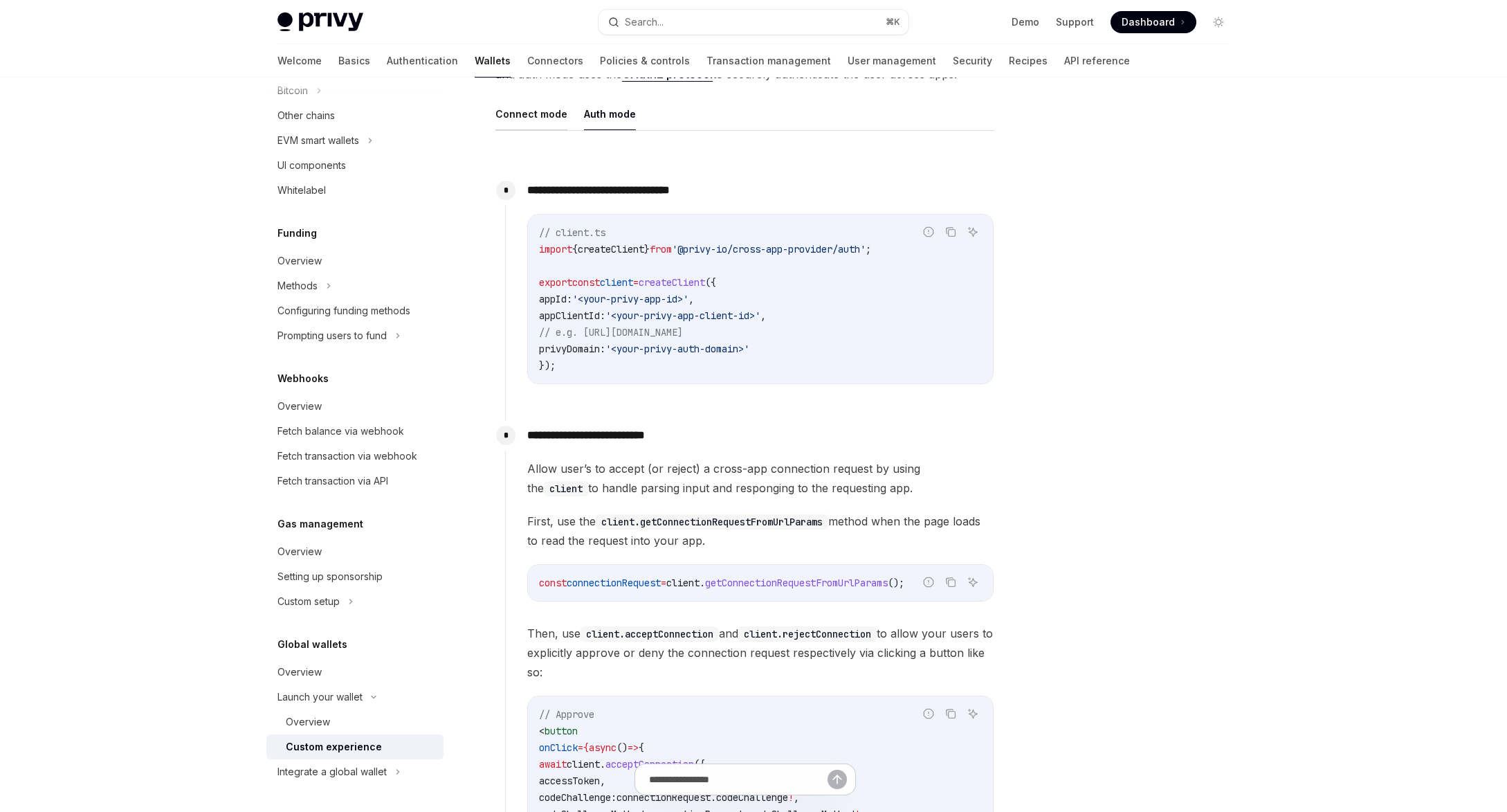
click at [531, 113] on button "Connect mode" at bounding box center [531, 114] width 72 height 33
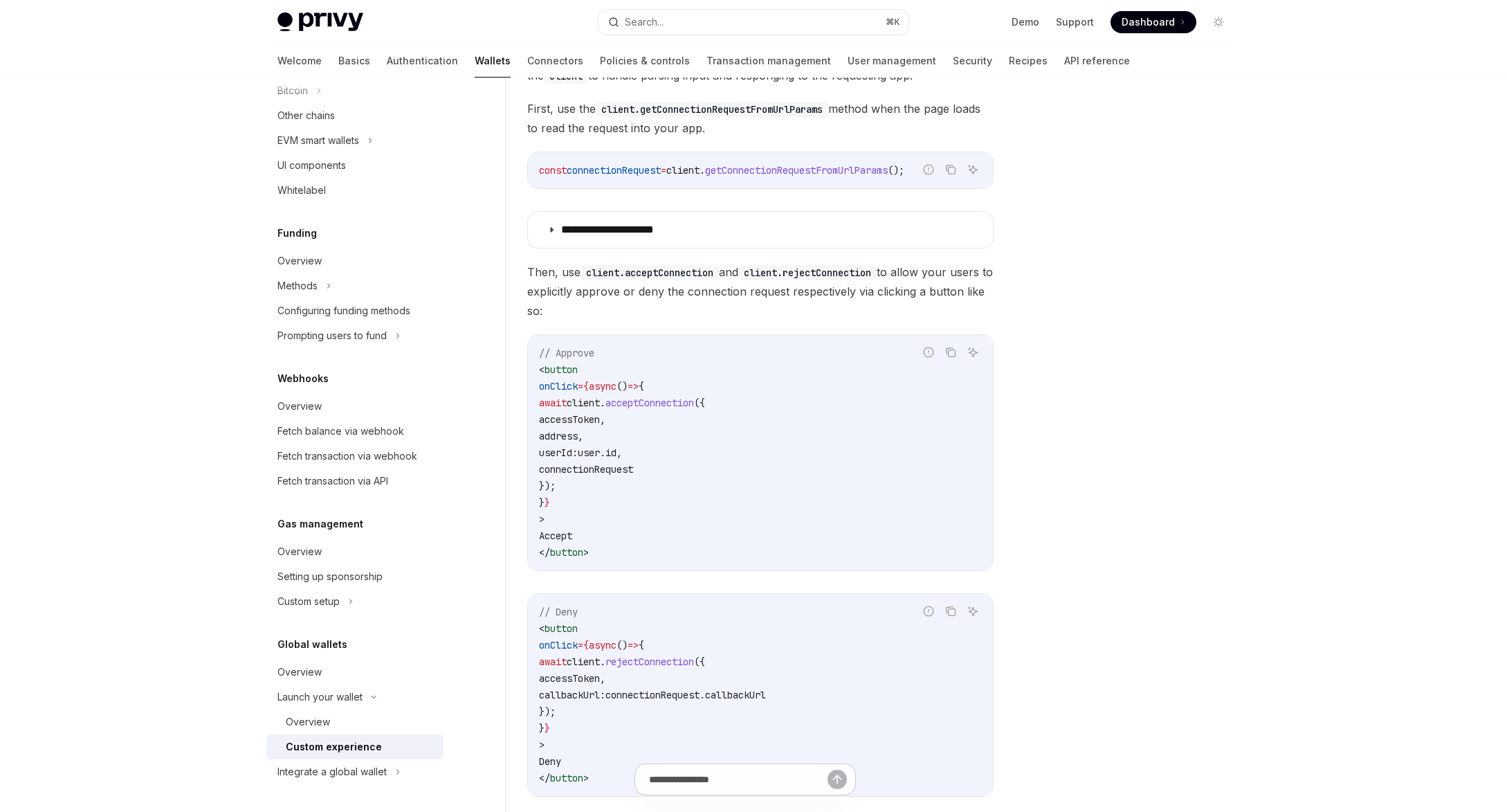
scroll to position [899, 0]
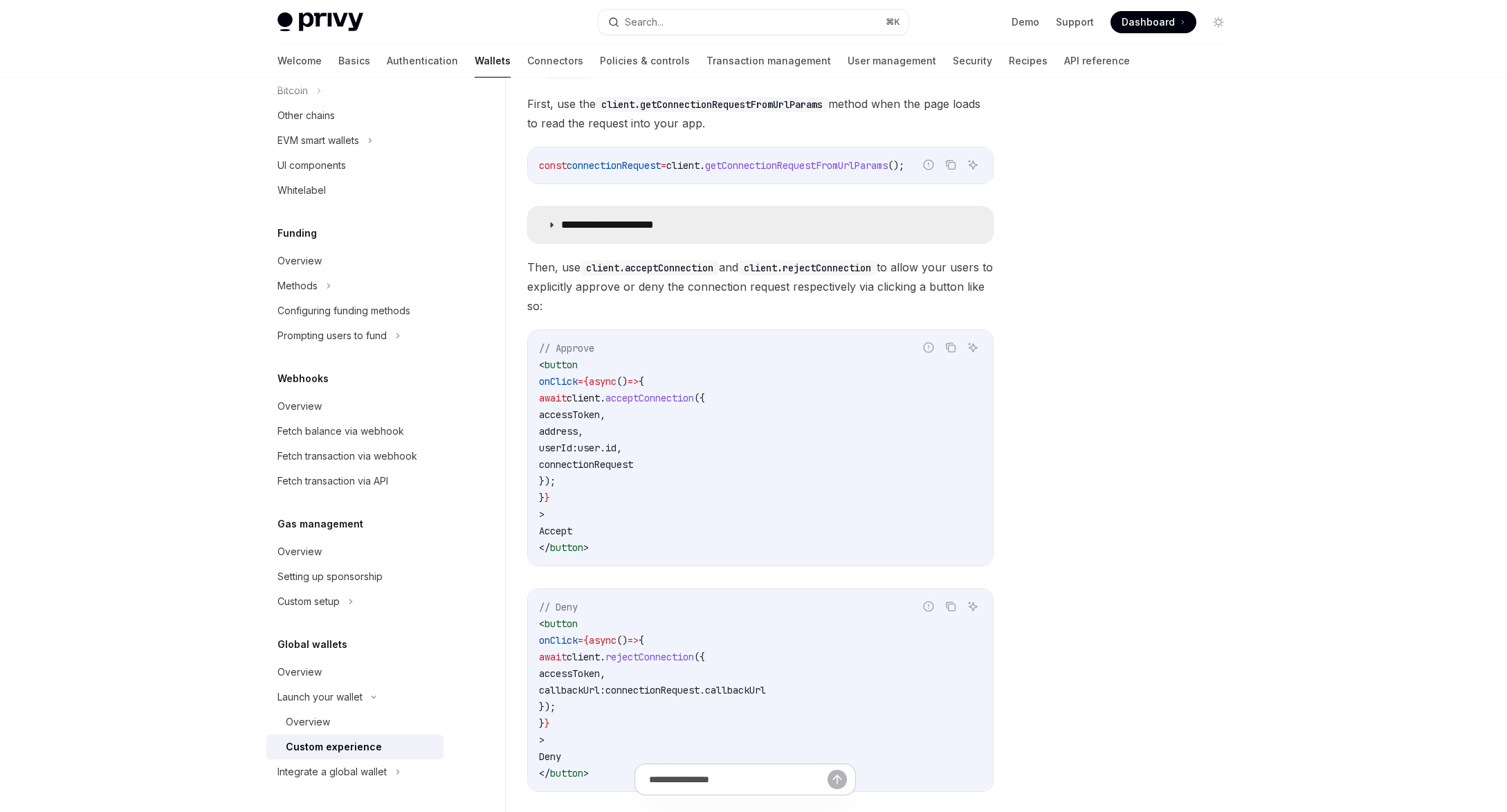
click at [554, 227] on icon at bounding box center [551, 224] width 8 height 8
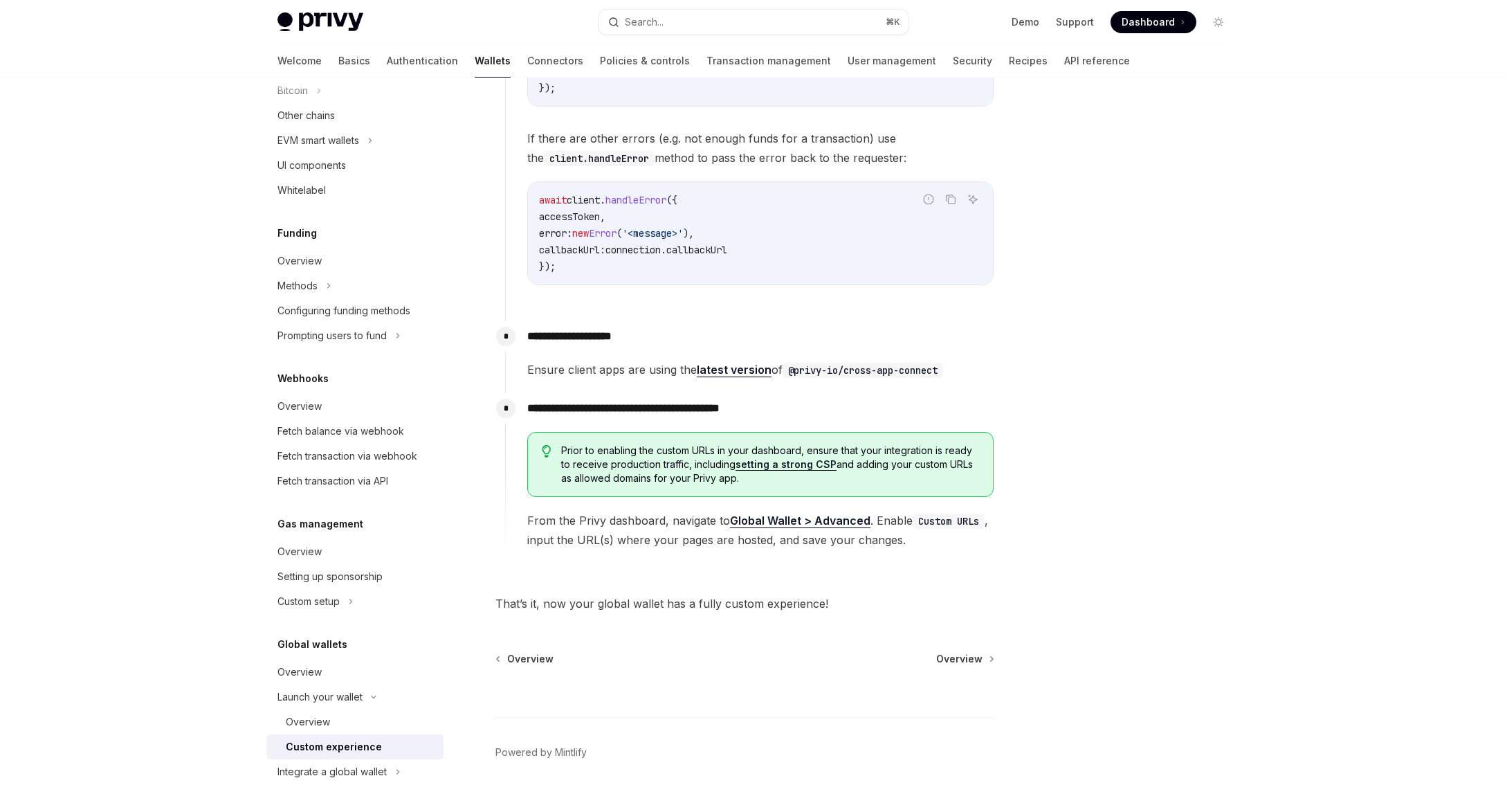
scroll to position [2378, 0]
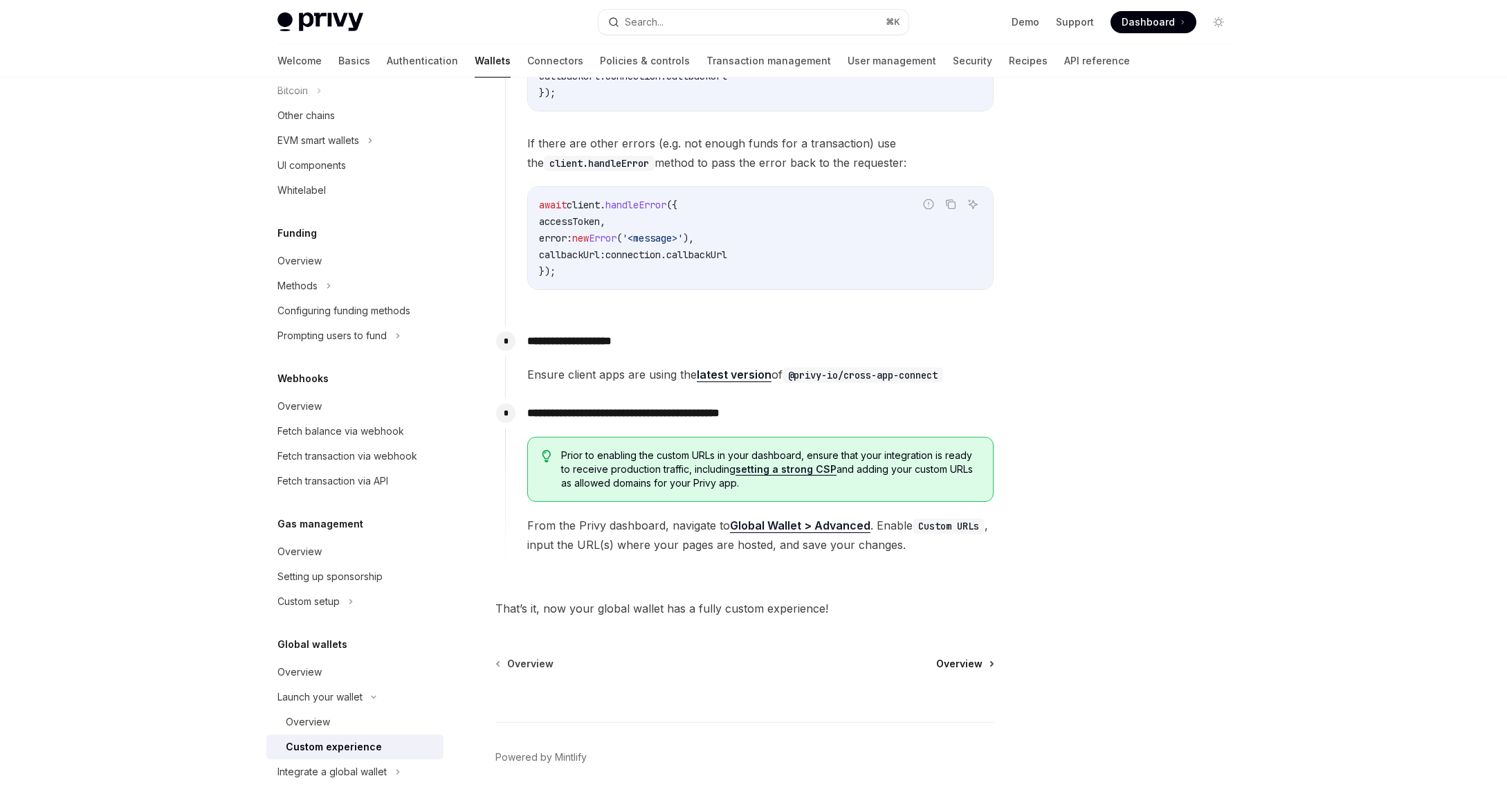
click at [985, 661] on link "Overview" at bounding box center [965, 664] width 57 height 14
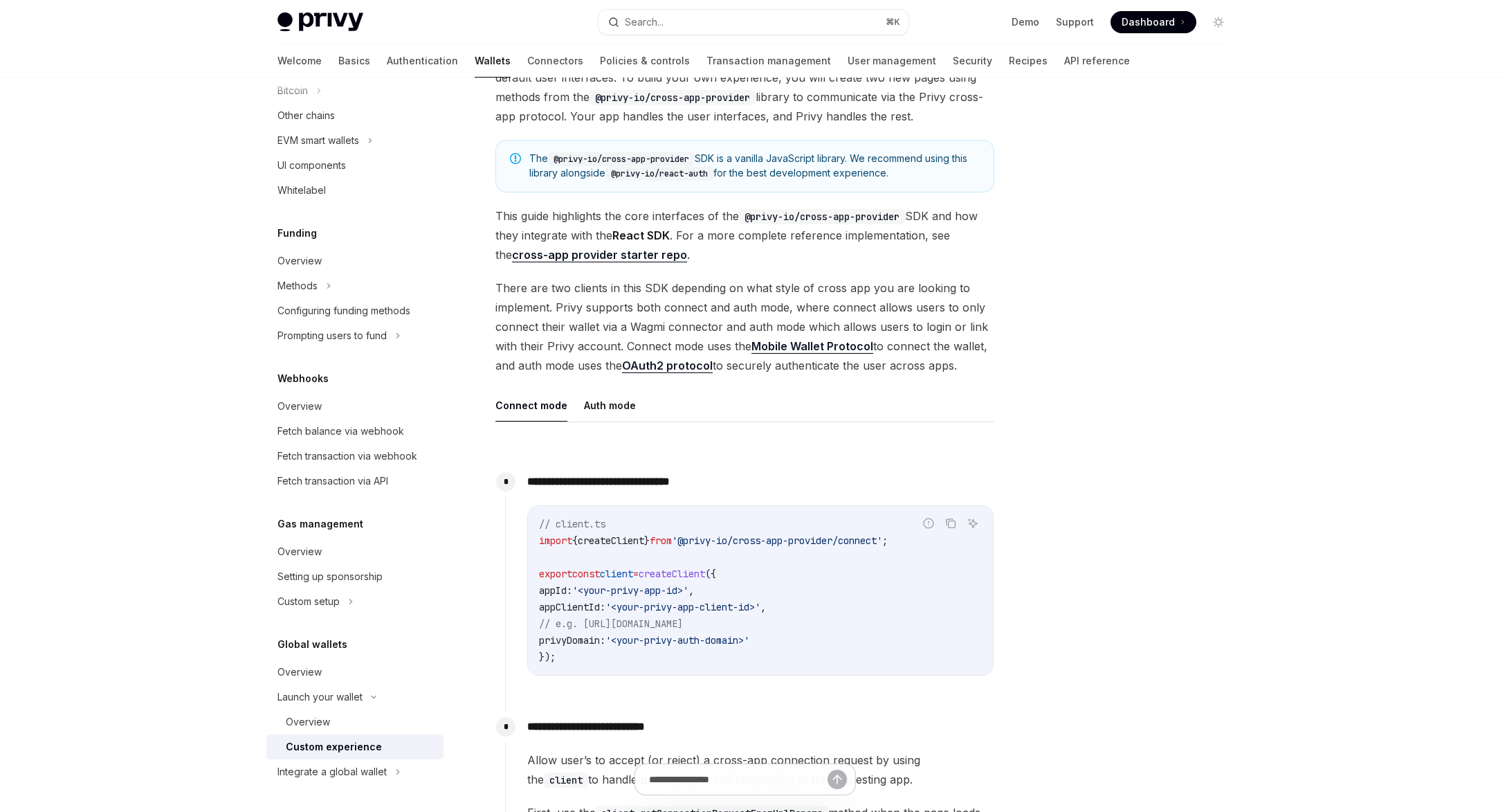
scroll to position [192, 0]
click at [610, 404] on button "Auth mode" at bounding box center [610, 404] width 52 height 33
type textarea "*"
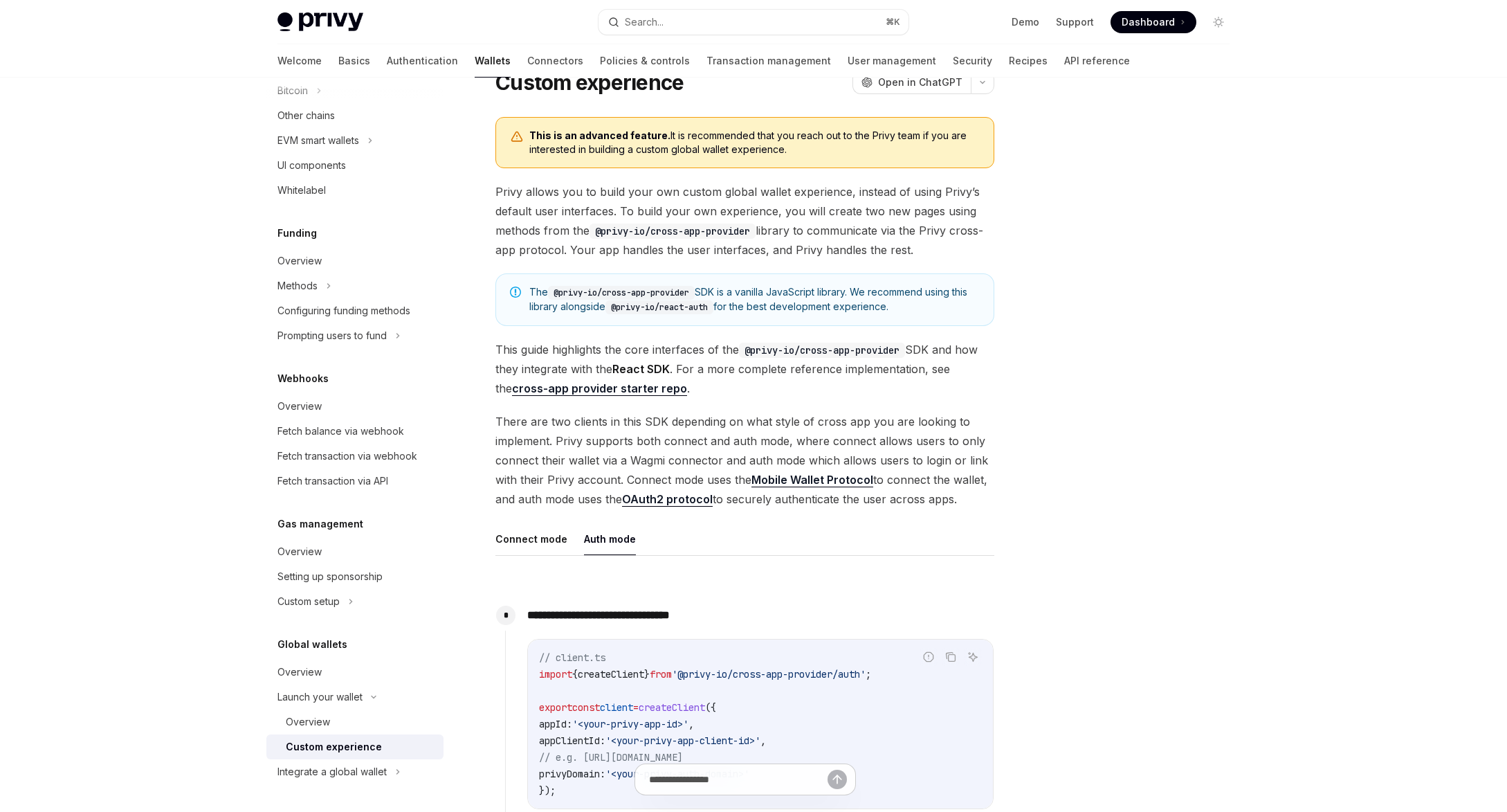
scroll to position [25, 0]
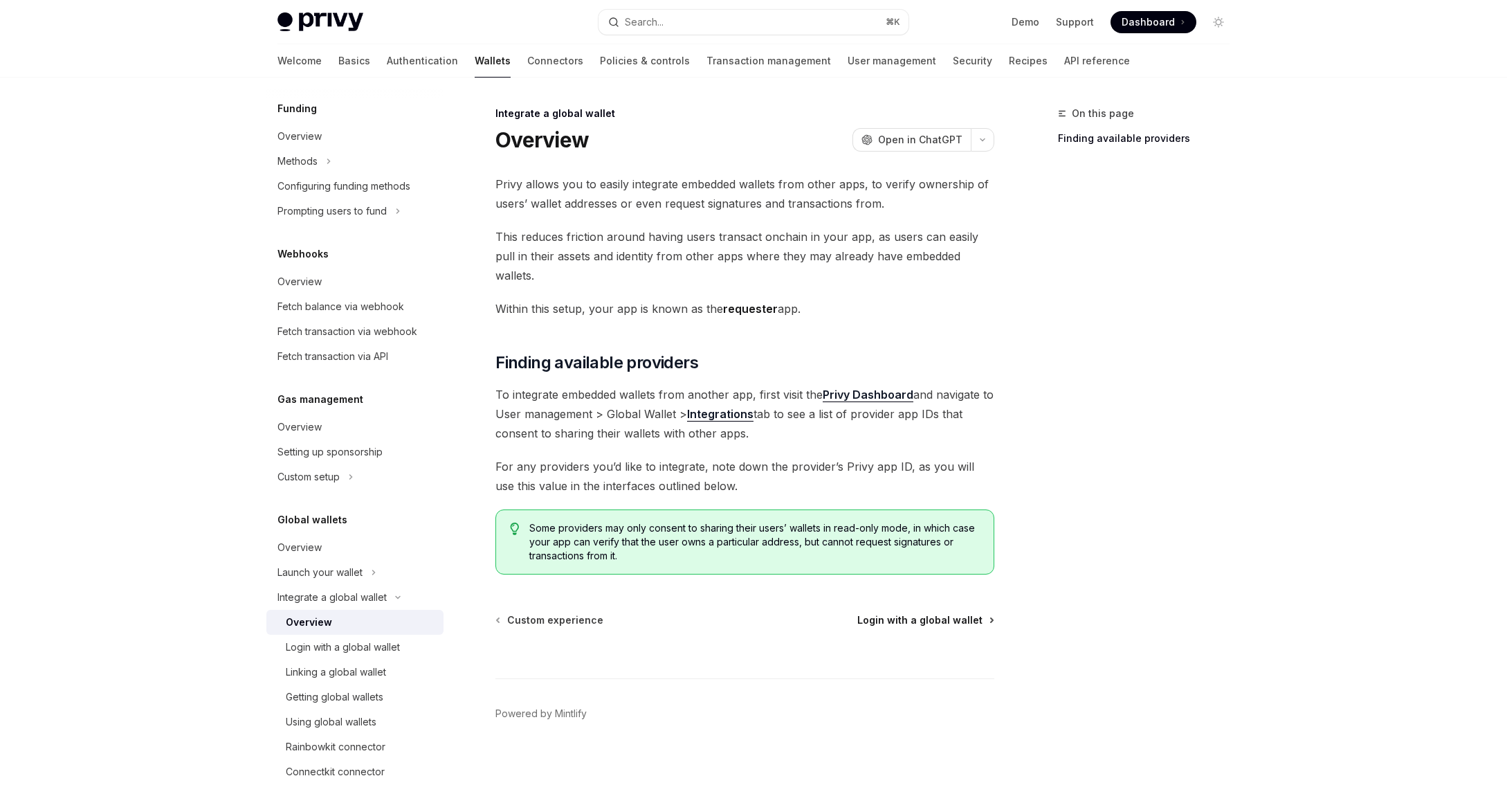
click at [956, 613] on span "Login with a global wallet" at bounding box center [920, 620] width 125 height 14
type textarea "*"
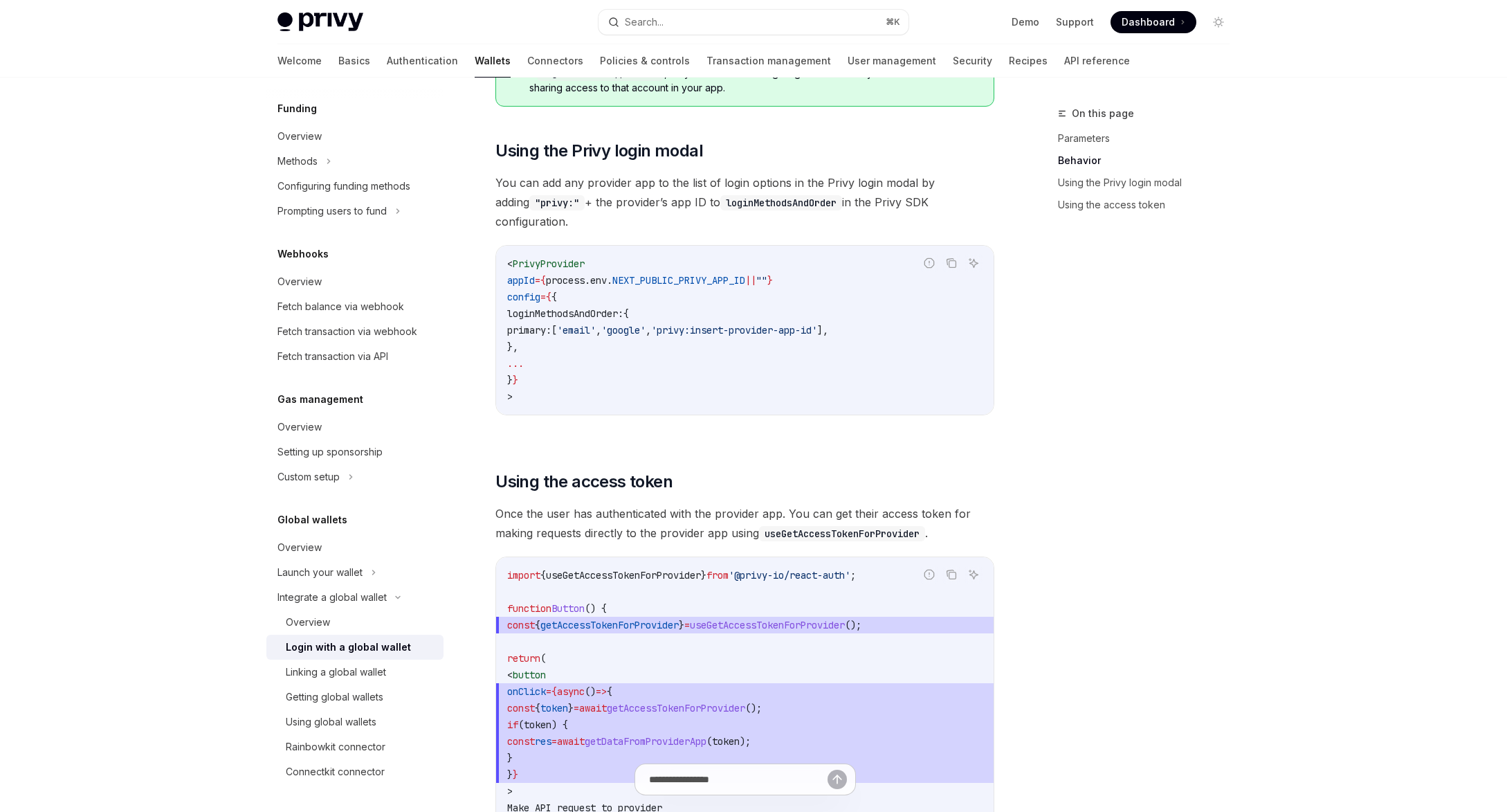
scroll to position [950, 0]
